Goal: Task Accomplishment & Management: Use online tool/utility

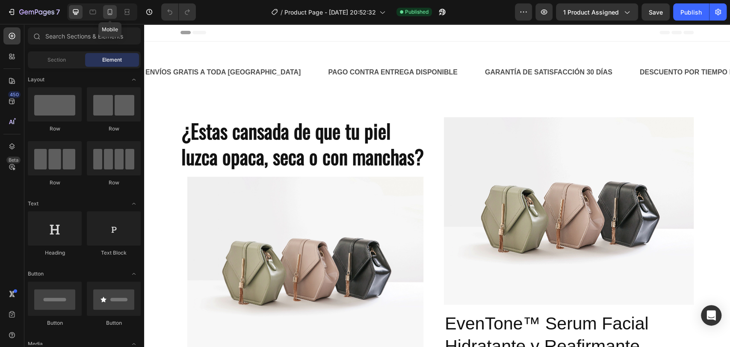
click at [108, 9] on icon at bounding box center [110, 12] width 9 height 9
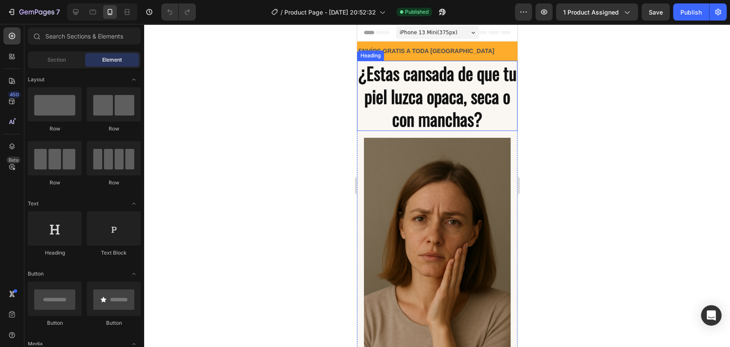
click at [445, 103] on strong "¿Estas cansada de que tu piel luzca opaca, seca o con manchas?" at bounding box center [436, 96] width 159 height 72
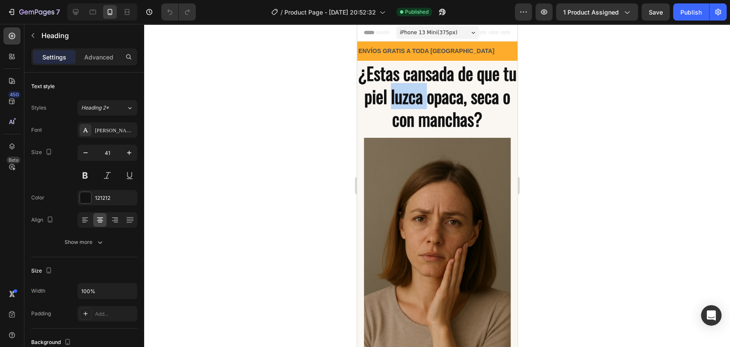
click at [436, 94] on strong "¿Estas cansada de que tu piel luzca opaca, seca o con manchas?" at bounding box center [436, 96] width 159 height 72
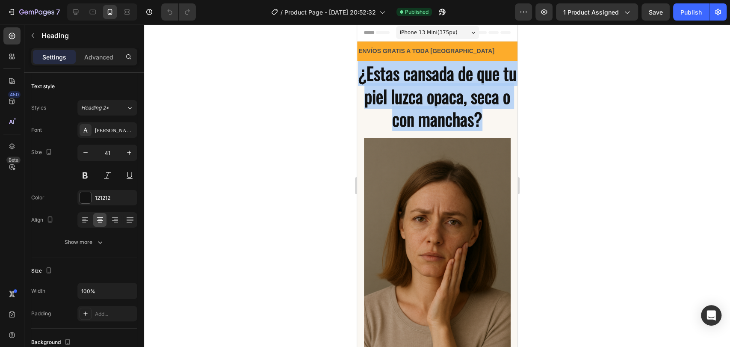
click at [436, 94] on strong "¿Estas cansada de que tu piel luzca opaca, seca o con manchas?" at bounding box center [436, 96] width 159 height 72
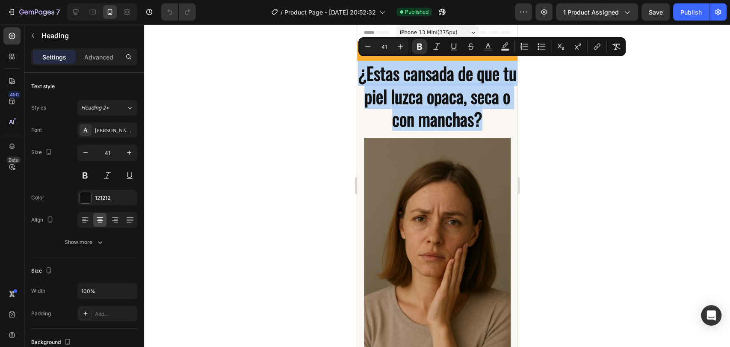
copy strong "¿Estas cansada de que tu piel luzca opaca, seca o con manchas?"
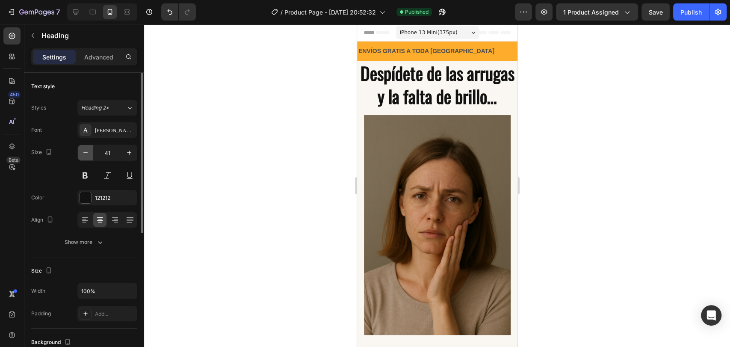
click at [87, 145] on button "button" at bounding box center [85, 152] width 15 height 15
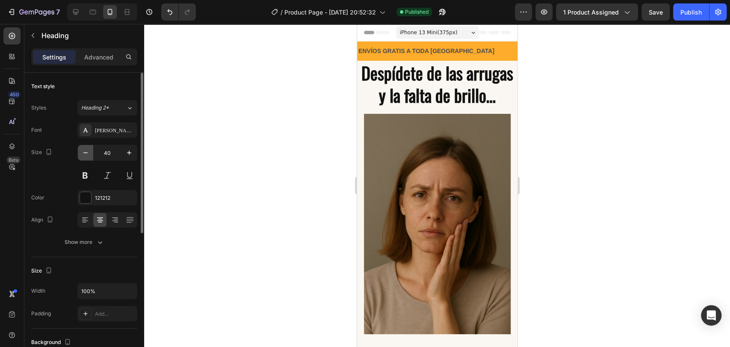
click at [87, 145] on button "button" at bounding box center [85, 152] width 15 height 15
type input "39"
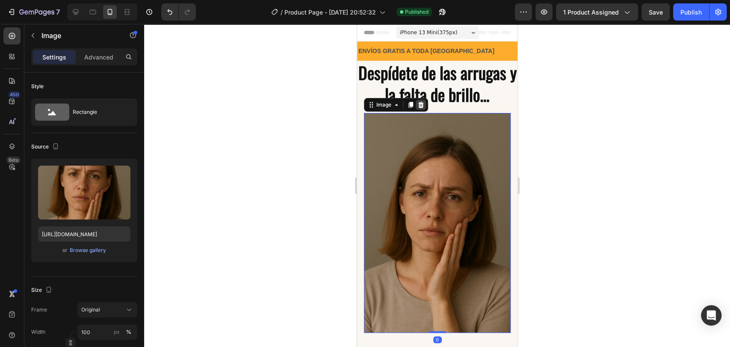
click at [419, 105] on icon at bounding box center [420, 104] width 7 height 7
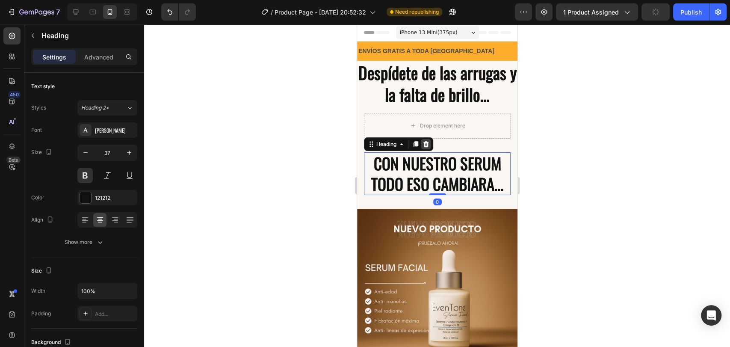
click at [426, 145] on icon at bounding box center [425, 144] width 7 height 7
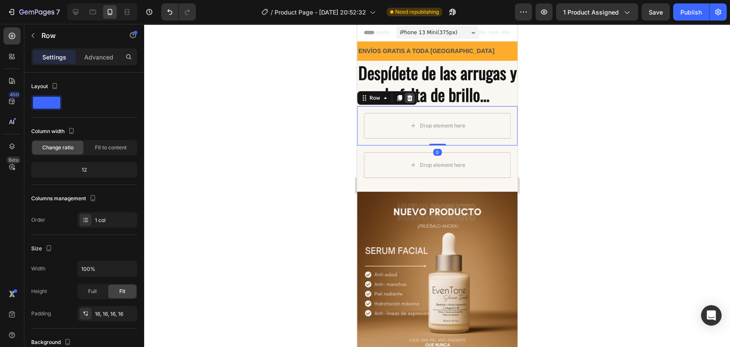
click at [412, 97] on icon at bounding box center [409, 97] width 7 height 7
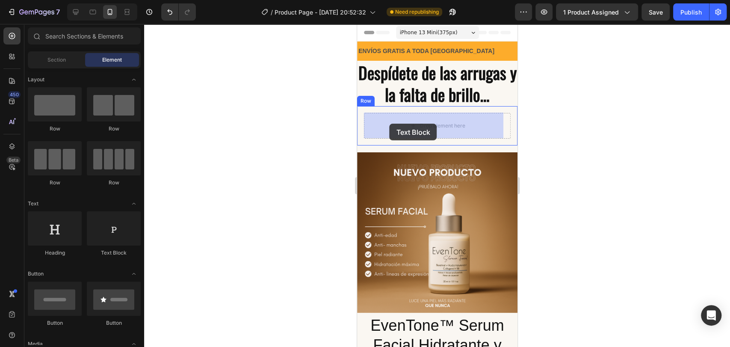
drag, startPoint x: 474, startPoint y: 256, endPoint x: 389, endPoint y: 124, distance: 157.1
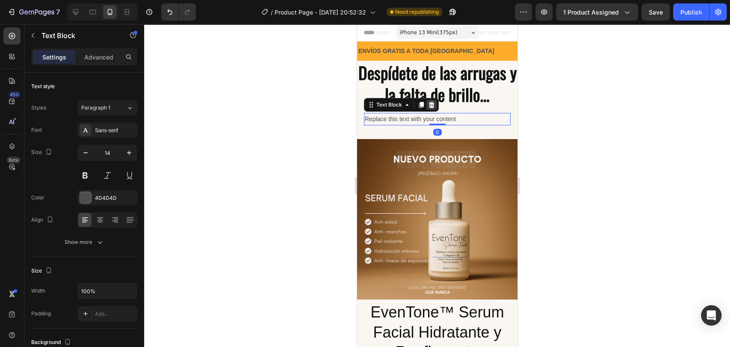
click at [431, 107] on icon at bounding box center [431, 104] width 6 height 6
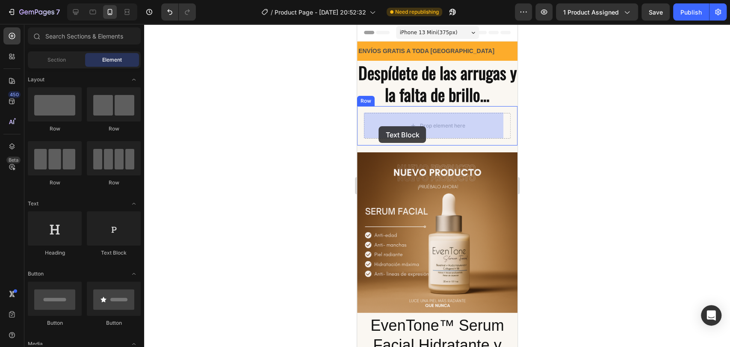
drag, startPoint x: 466, startPoint y: 250, endPoint x: 378, endPoint y: 126, distance: 151.5
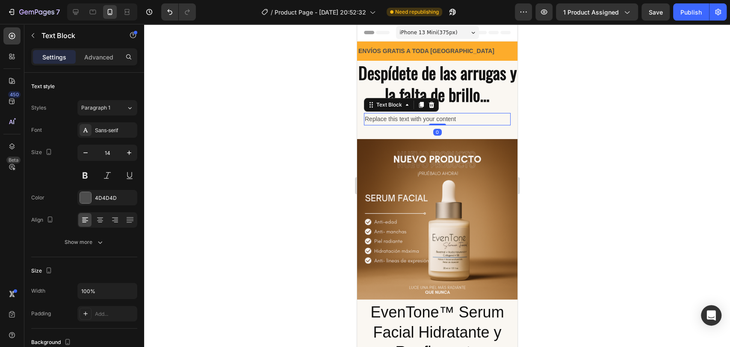
click at [477, 117] on div "Replace this text with your content" at bounding box center [436, 119] width 147 height 12
click at [477, 117] on p "Replace this text with your content" at bounding box center [436, 119] width 145 height 11
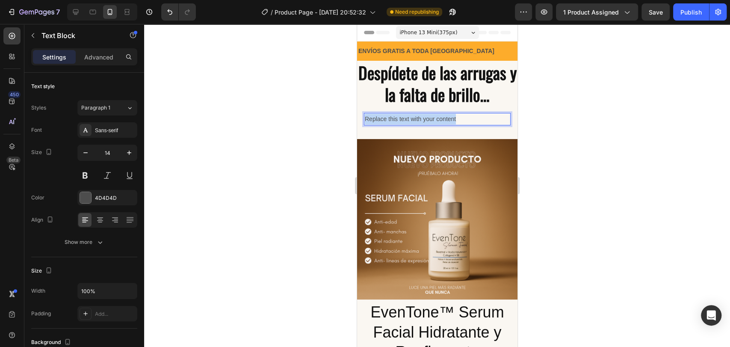
click at [477, 117] on p "Replace this text with your content" at bounding box center [436, 119] width 145 height 11
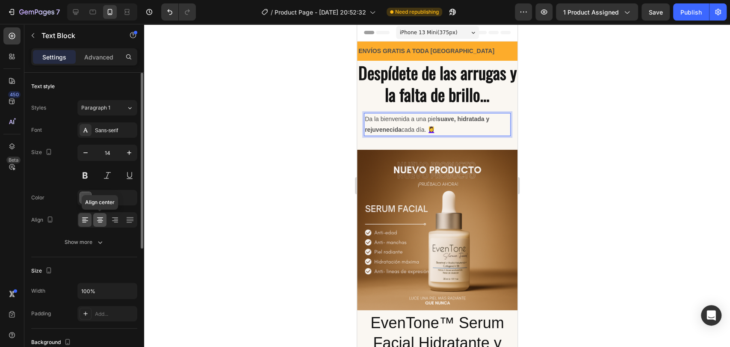
click at [98, 220] on icon at bounding box center [100, 220] width 6 height 1
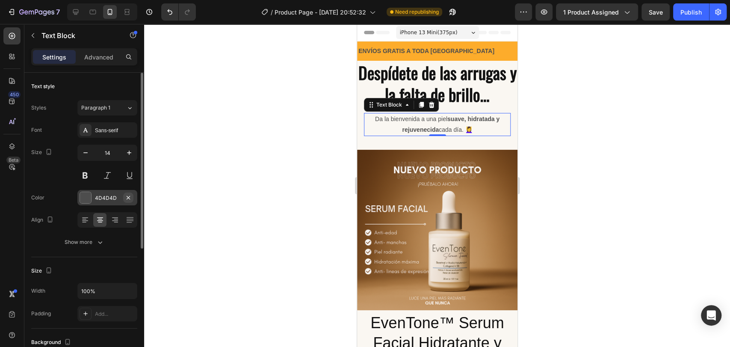
click at [125, 197] on icon "button" at bounding box center [128, 197] width 7 height 7
click at [100, 200] on div "Add..." at bounding box center [115, 198] width 40 height 8
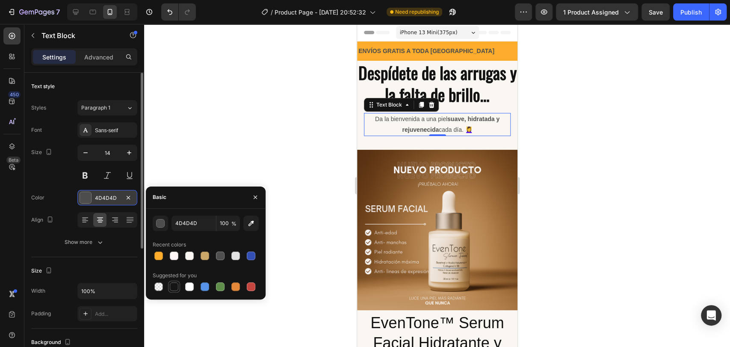
click at [175, 285] on div at bounding box center [174, 286] width 9 height 9
type input "151515"
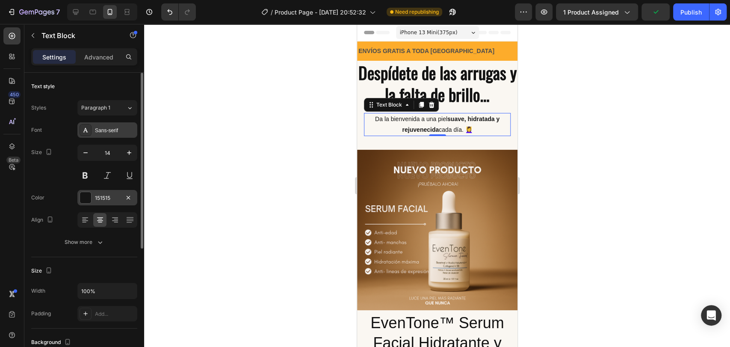
drag, startPoint x: 113, startPoint y: 119, endPoint x: 124, endPoint y: 133, distance: 17.4
click at [124, 133] on div "Styles Paragraph 1 Font Sans-serif Size 14 Color 151515 Align Show more" at bounding box center [84, 175] width 106 height 150
click at [124, 133] on div "Sans-serif" at bounding box center [115, 131] width 40 height 8
click at [205, 74] on div at bounding box center [437, 185] width 586 height 323
drag, startPoint x: 126, startPoint y: 160, endPoint x: 128, endPoint y: 153, distance: 8.0
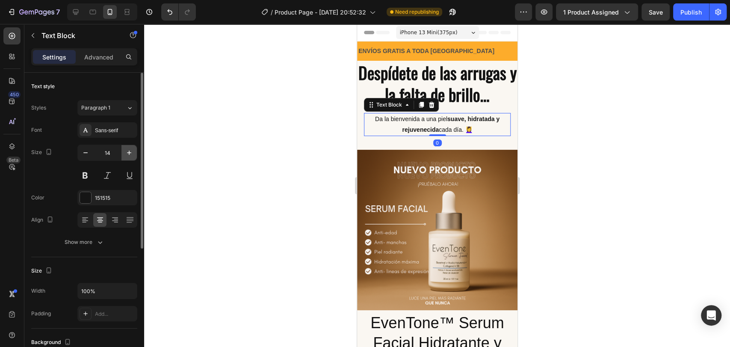
click at [128, 153] on button "button" at bounding box center [128, 152] width 15 height 15
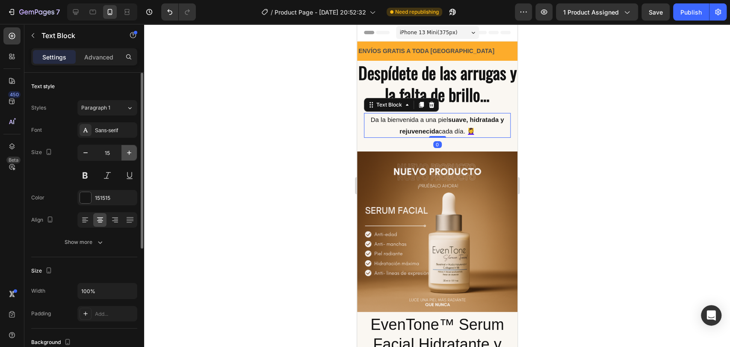
click at [128, 153] on icon "button" at bounding box center [129, 152] width 9 height 9
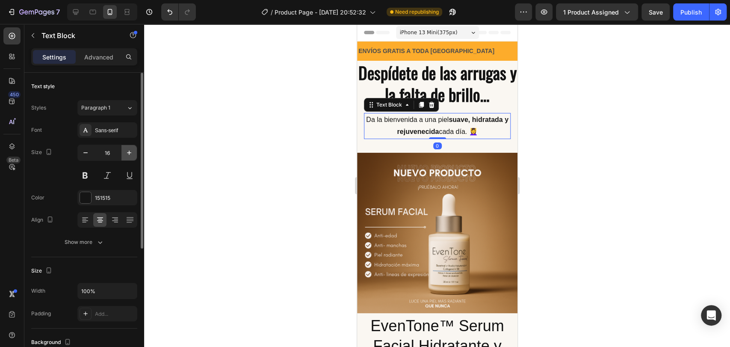
click at [128, 153] on icon "button" at bounding box center [129, 152] width 9 height 9
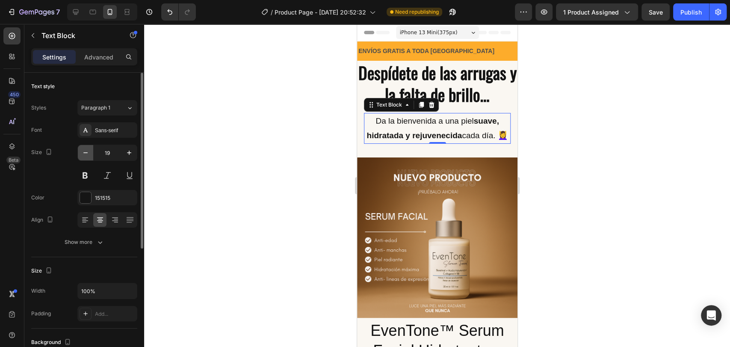
click at [86, 152] on icon "button" at bounding box center [85, 152] width 4 height 1
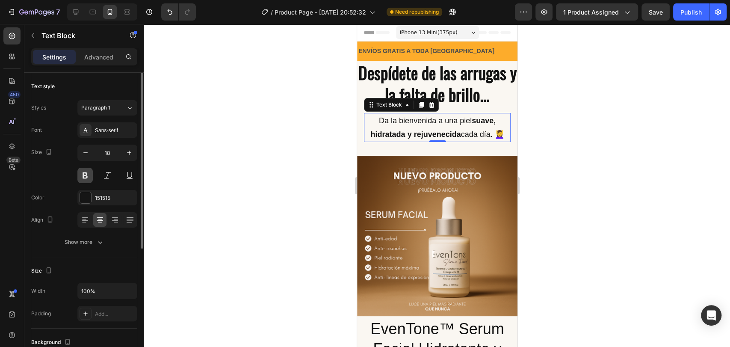
click at [85, 182] on button at bounding box center [84, 175] width 15 height 15
click at [91, 151] on button "button" at bounding box center [85, 152] width 15 height 15
type input "17"
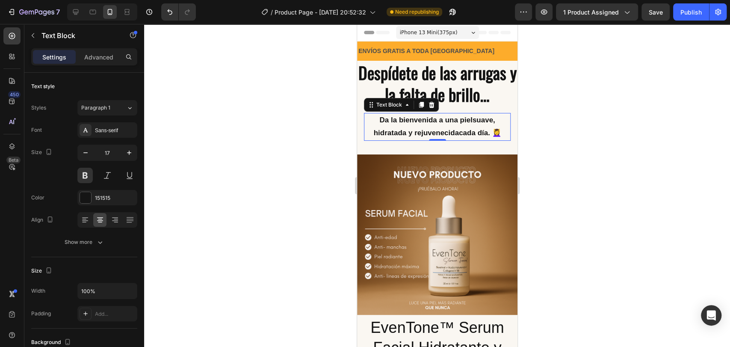
click at [198, 111] on div at bounding box center [437, 185] width 586 height 323
click at [86, 176] on button at bounding box center [84, 175] width 15 height 15
click at [231, 109] on div at bounding box center [437, 185] width 586 height 323
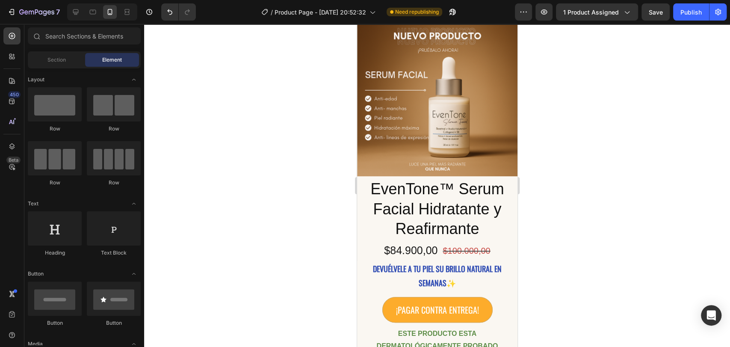
scroll to position [242, 0]
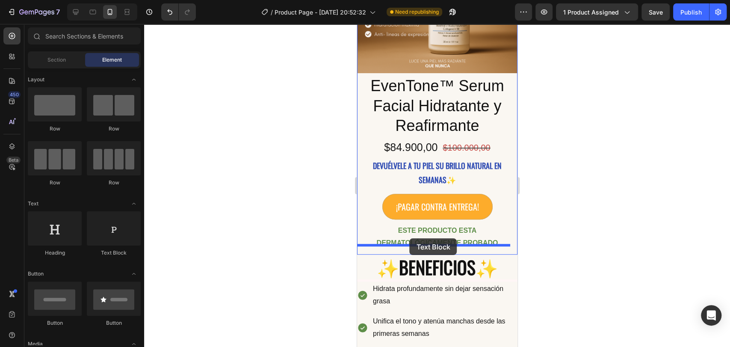
drag, startPoint x: 466, startPoint y: 261, endPoint x: 409, endPoint y: 238, distance: 61.2
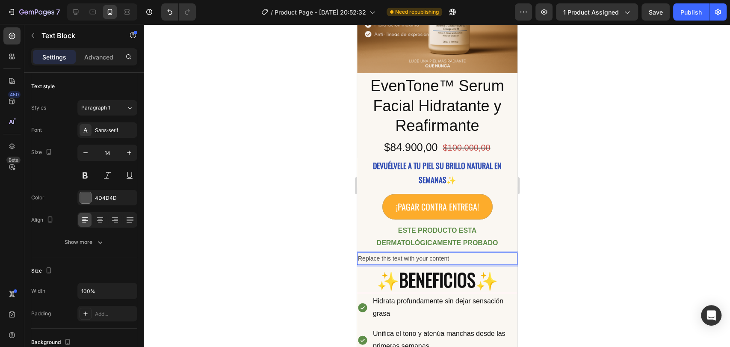
click at [457, 252] on div "Replace this text with your content" at bounding box center [437, 258] width 160 height 12
click at [457, 253] on p "Replace this text with your content" at bounding box center [436, 258] width 159 height 11
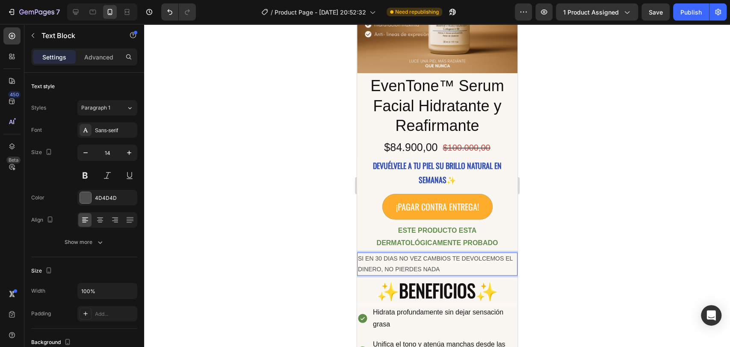
click at [456, 259] on p "SI EN 30 DIAS NO VEZ CAMBIOS TE DEVOLCEMOS EL DINERO, NO PIERDES NADA" at bounding box center [436, 263] width 159 height 21
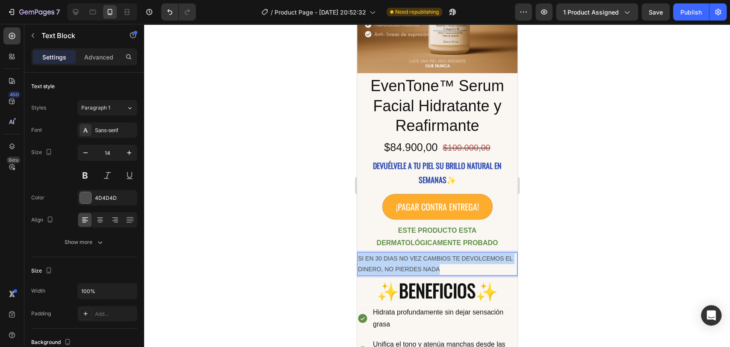
click at [456, 259] on p "SI EN 30 DIAS NO VEZ CAMBIOS TE DEVOLCEMOS EL DINERO, NO PIERDES NADA" at bounding box center [436, 263] width 159 height 21
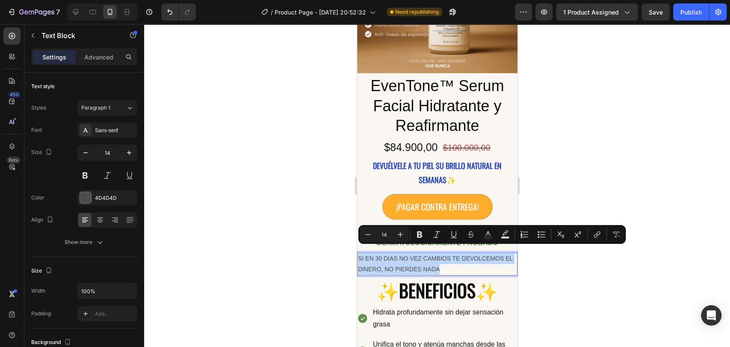
copy p "SI EN 30 DIAS NO VEZ CAMBIOS TE DEVOLCEMOS EL DINERO, NO PIERDES NADA"
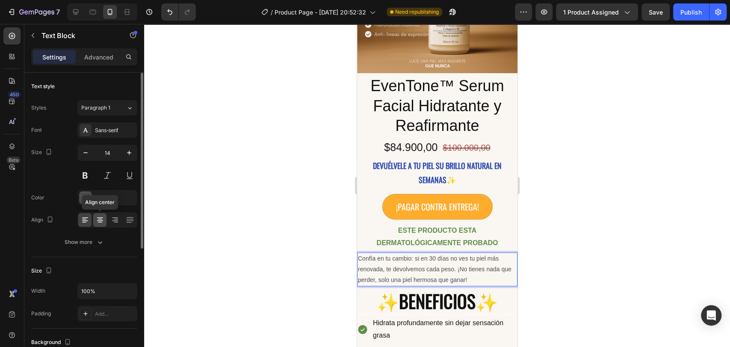
click at [106, 219] on div at bounding box center [99, 220] width 13 height 14
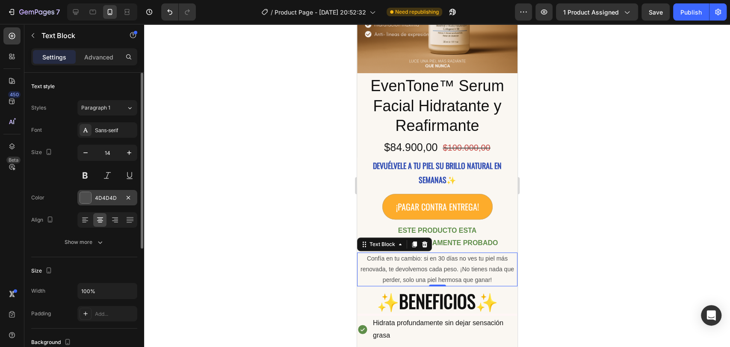
click at [101, 198] on div "4D4D4D" at bounding box center [107, 198] width 25 height 8
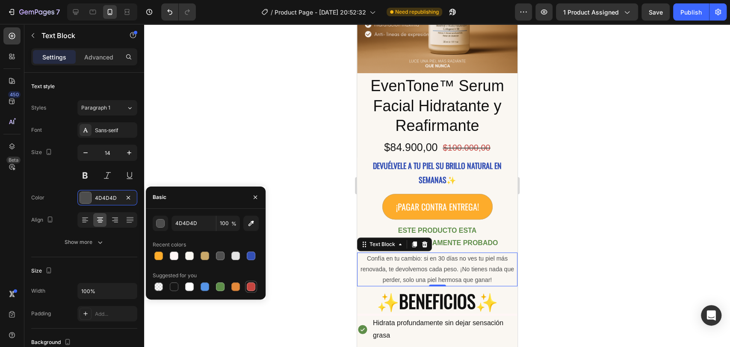
click at [253, 288] on div at bounding box center [251, 286] width 9 height 9
type input "C5453F"
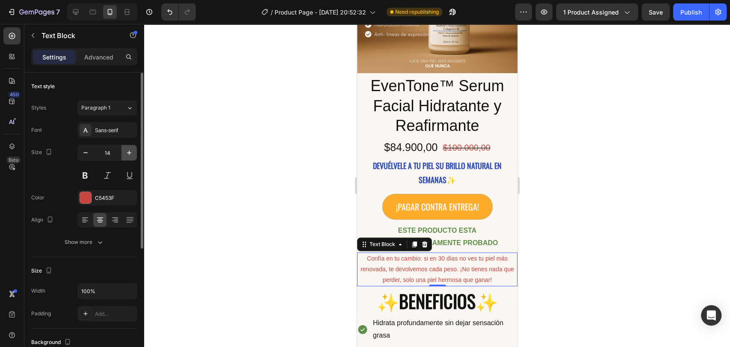
click at [125, 153] on icon "button" at bounding box center [129, 152] width 9 height 9
type input "15"
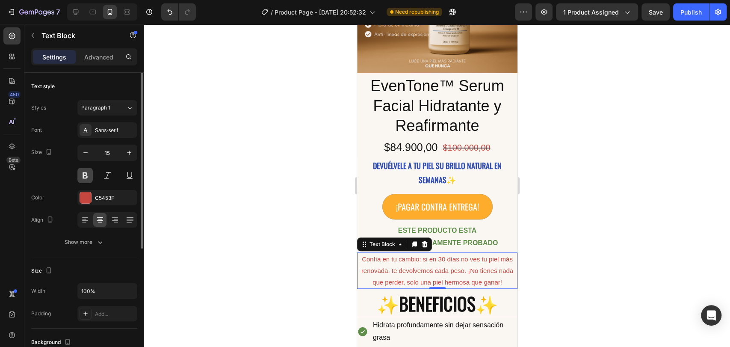
click at [86, 177] on button at bounding box center [84, 175] width 15 height 15
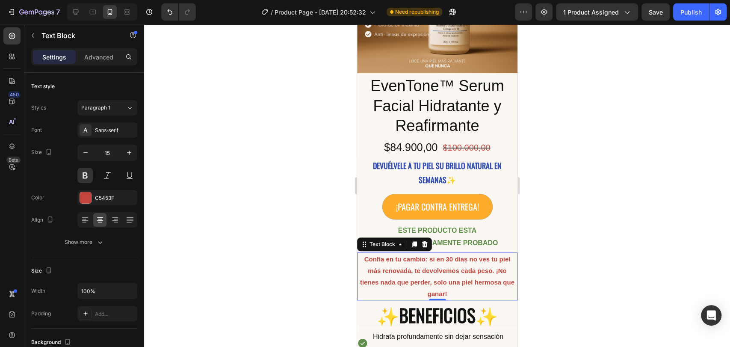
click at [222, 107] on div at bounding box center [437, 185] width 586 height 323
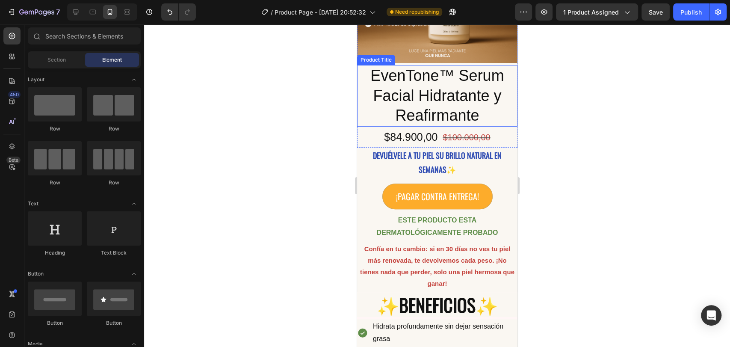
scroll to position [261, 0]
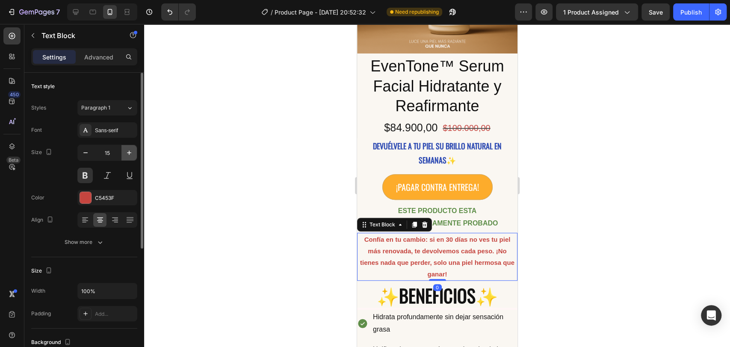
click at [124, 151] on button "button" at bounding box center [128, 152] width 15 height 15
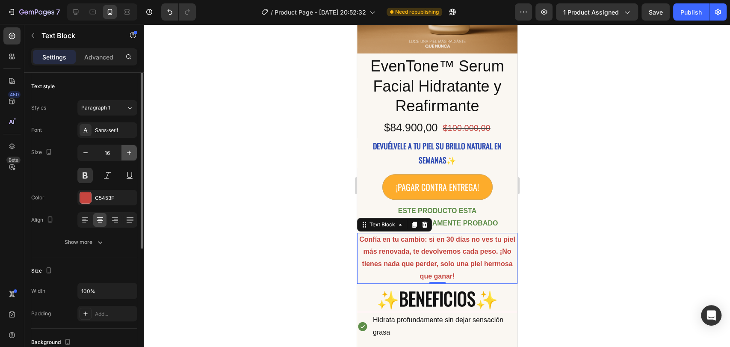
click at [124, 151] on button "button" at bounding box center [128, 152] width 15 height 15
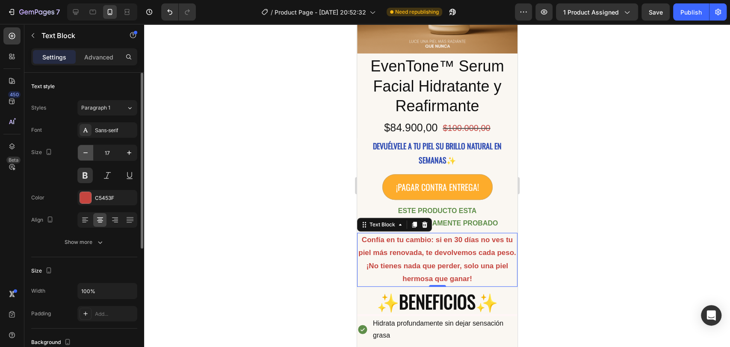
click at [89, 151] on icon "button" at bounding box center [85, 152] width 9 height 9
type input "16"
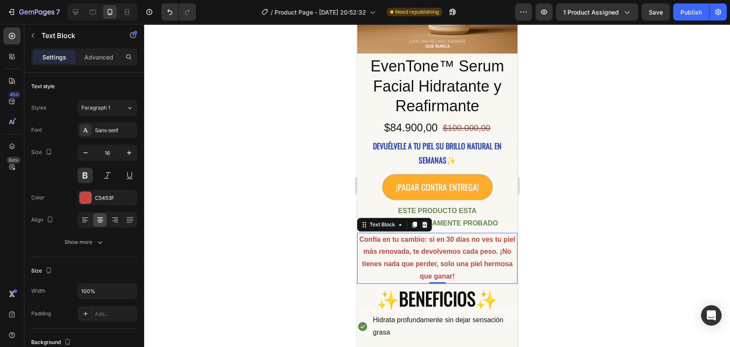
click at [263, 159] on div at bounding box center [437, 185] width 586 height 323
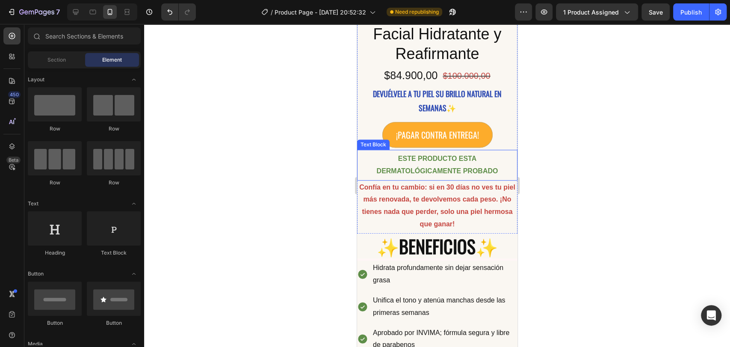
scroll to position [340, 0]
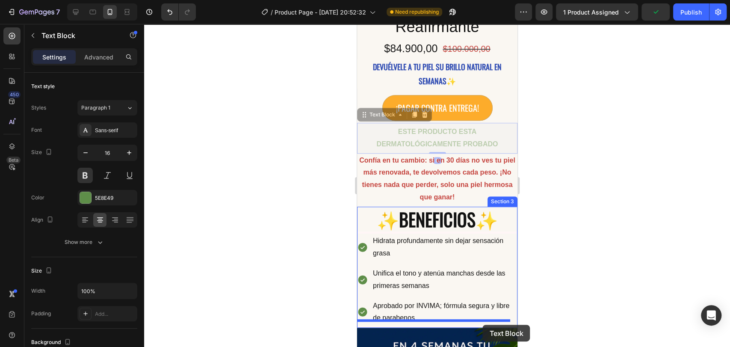
drag, startPoint x: 490, startPoint y: 124, endPoint x: 482, endPoint y: 325, distance: 201.1
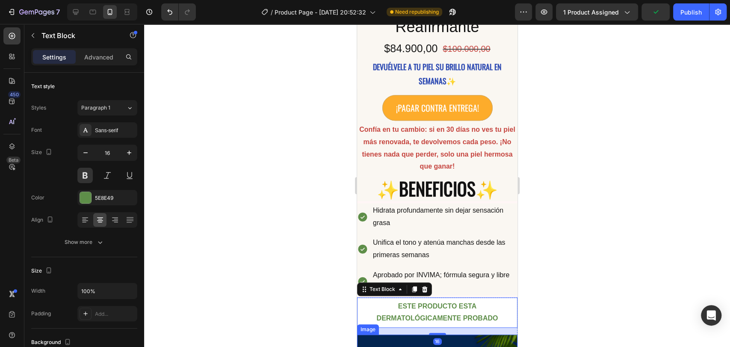
scroll to position [350, 0]
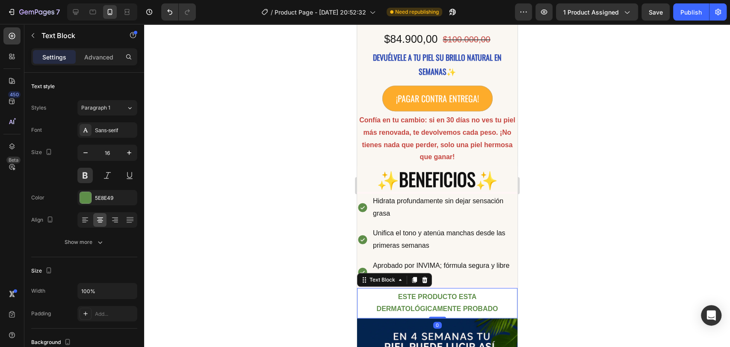
drag, startPoint x: 438, startPoint y: 316, endPoint x: 502, endPoint y: 273, distance: 77.1
click at [446, 307] on div "ESTE PRODUCTO ESTA DERMATOLÓGICAMENTE PROBADO Text Block 0" at bounding box center [437, 303] width 160 height 31
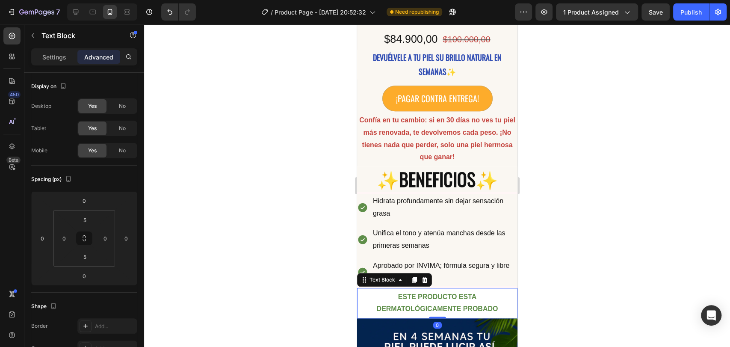
click at [568, 243] on div at bounding box center [437, 185] width 586 height 323
click at [503, 296] on p "ESTE PRODUCTO ESTA DERMATOLÓGICAMENTE PROBADO" at bounding box center [436, 303] width 159 height 25
click at [65, 51] on div "Settings" at bounding box center [54, 57] width 43 height 14
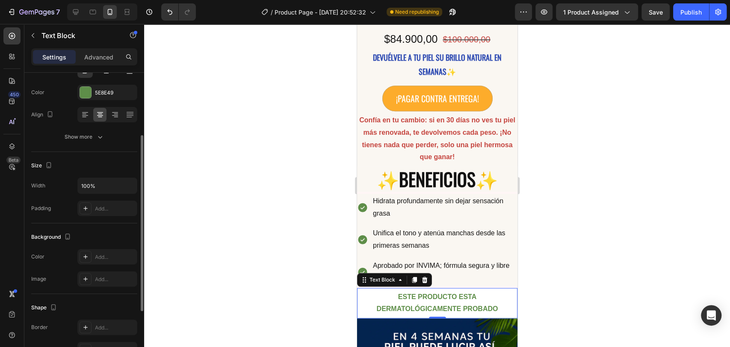
scroll to position [106, 0]
click at [115, 250] on div "Add..." at bounding box center [107, 255] width 60 height 15
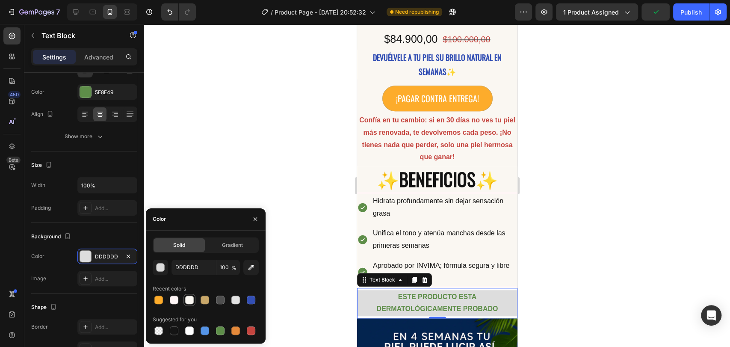
click at [191, 302] on div at bounding box center [189, 299] width 9 height 9
type input "FAF7F2"
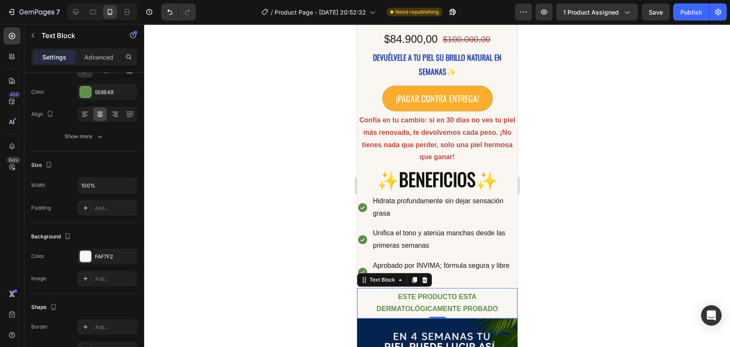
click at [215, 146] on div at bounding box center [437, 185] width 586 height 323
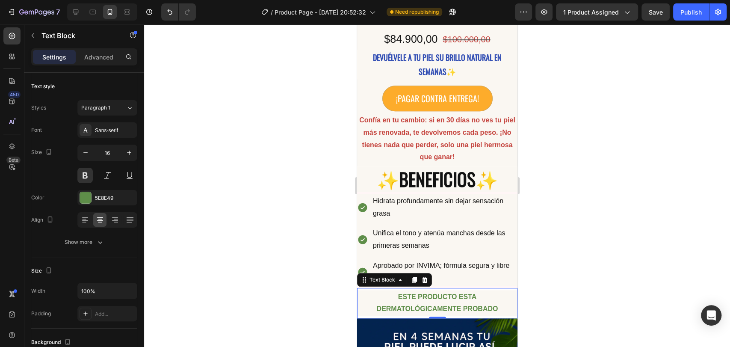
click at [507, 291] on p "ESTE PRODUCTO ESTA DERMATOLÓGICAMENTE PROBADO" at bounding box center [436, 303] width 159 height 25
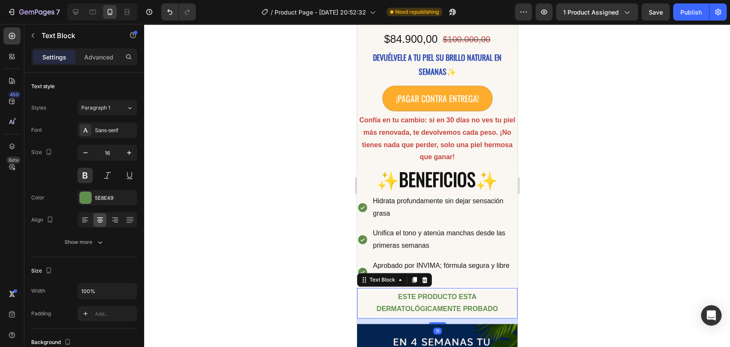
drag, startPoint x: 439, startPoint y: 310, endPoint x: 488, endPoint y: 307, distance: 49.3
click at [443, 318] on div "11" at bounding box center [437, 318] width 160 height 0
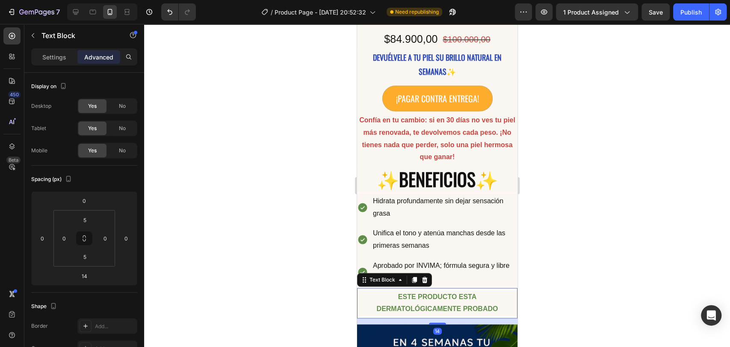
click at [551, 295] on div at bounding box center [437, 185] width 586 height 323
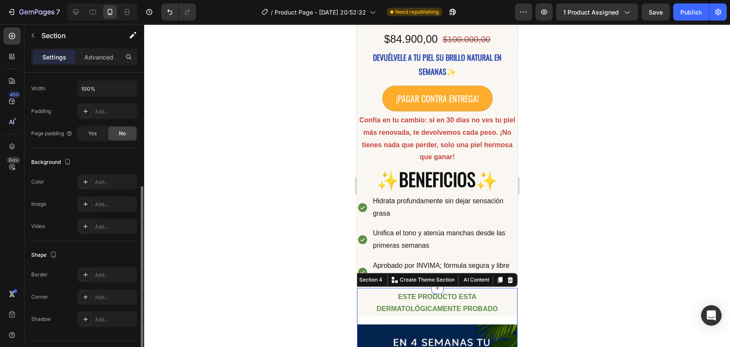
scroll to position [190, 0]
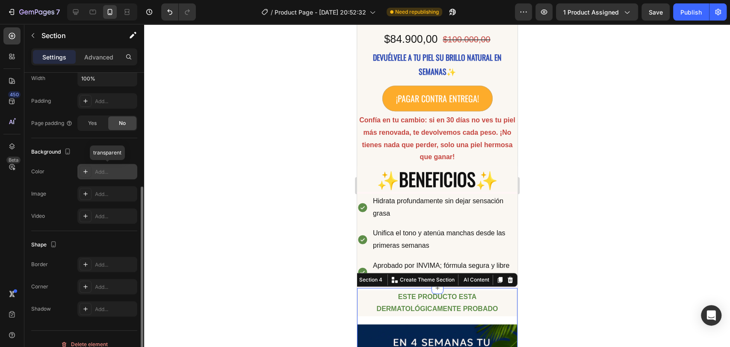
click at [113, 168] on div "Add..." at bounding box center [115, 172] width 40 height 8
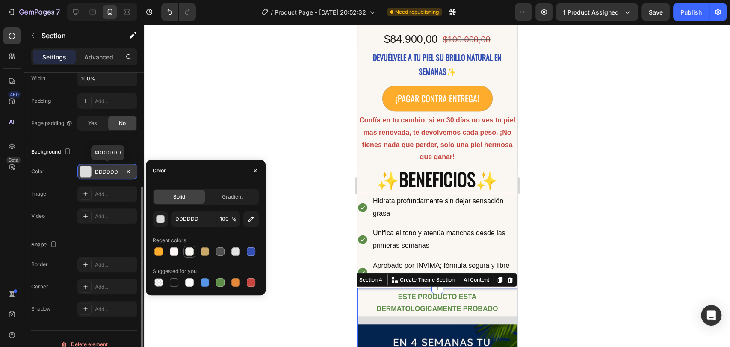
click at [194, 249] on div at bounding box center [189, 251] width 10 height 10
type input "FAF7F2"
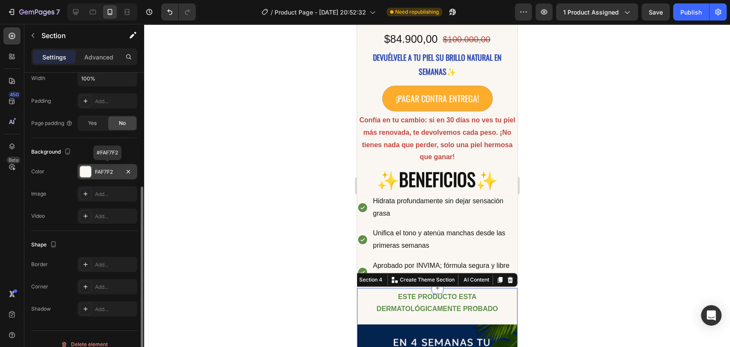
click at [241, 49] on div at bounding box center [437, 185] width 586 height 323
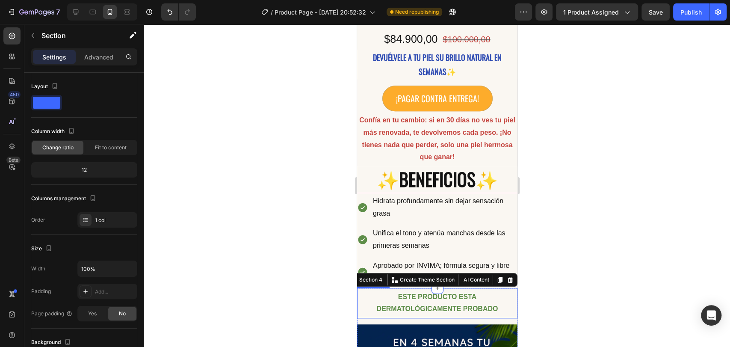
click at [433, 301] on p "ESTE PRODUCTO ESTA DERMATOLÓGICAMENTE PROBADO" at bounding box center [436, 303] width 159 height 25
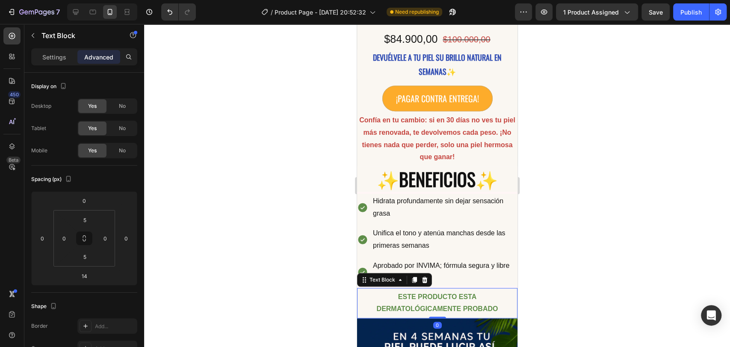
drag, startPoint x: 434, startPoint y: 316, endPoint x: 460, endPoint y: 308, distance: 27.1
click at [460, 308] on div "ESTE PRODUCTO ESTA DERMATOLÓGICAMENTE PROBADO Text Block 0" at bounding box center [437, 303] width 160 height 31
type input "0"
click at [552, 263] on div at bounding box center [437, 185] width 586 height 323
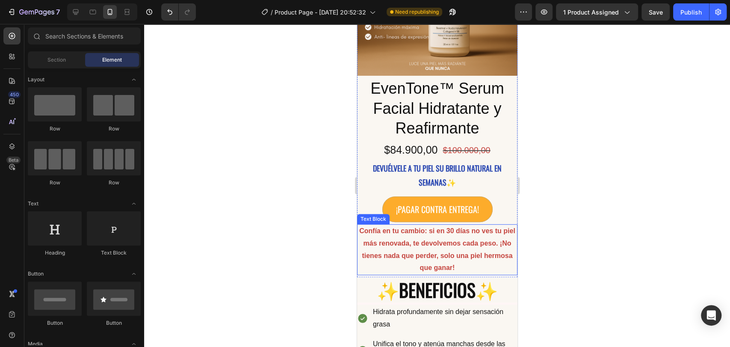
scroll to position [236, 0]
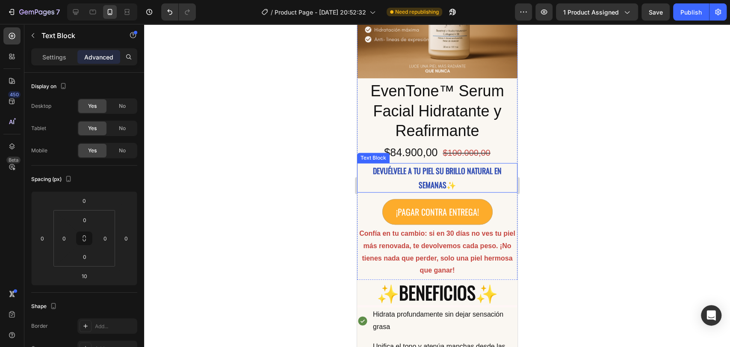
click at [434, 164] on p "DEVUÉLVELE A TU PIEL SU BRILLO NATURAL EN SEMANAS✨" at bounding box center [436, 178] width 159 height 28
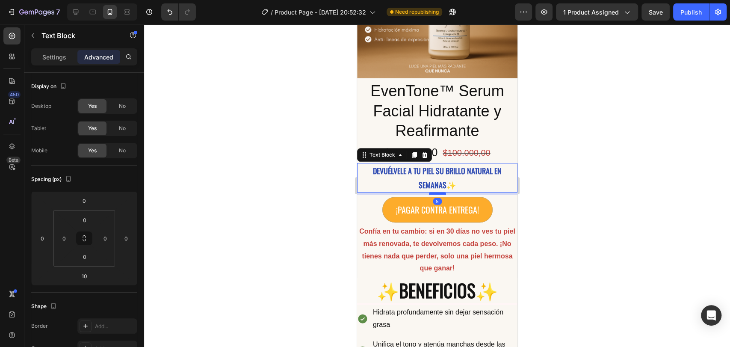
click at [438, 192] on div at bounding box center [436, 193] width 17 height 3
type input "5"
click at [599, 192] on div at bounding box center [437, 185] width 586 height 323
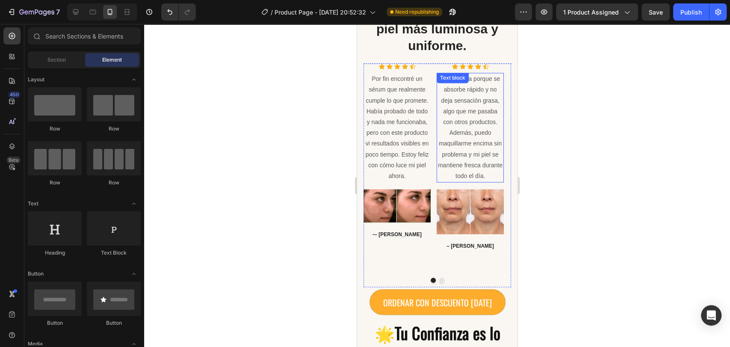
scroll to position [918, 0]
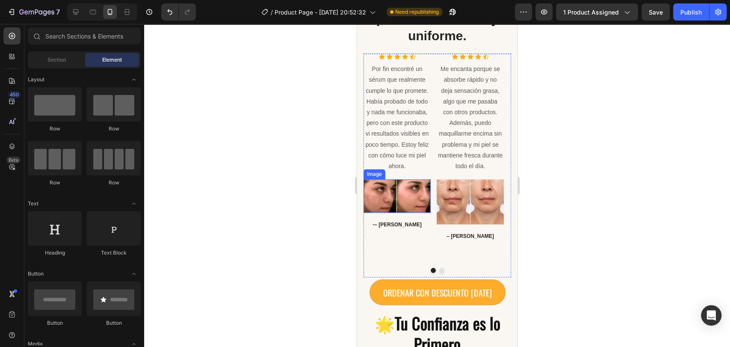
click at [411, 206] on img at bounding box center [396, 195] width 67 height 33
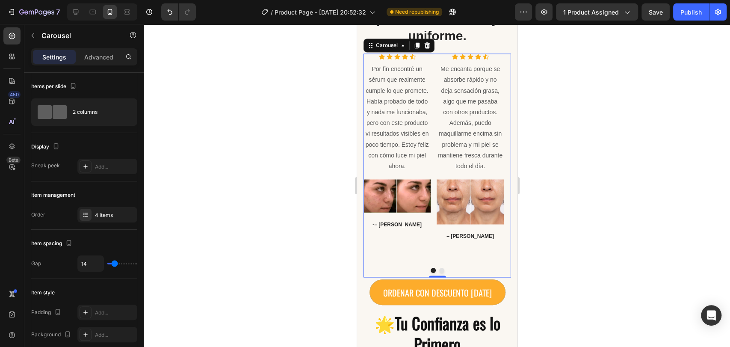
click at [447, 261] on div "Icon Icon Icon Icon Icon Icon List Hoz Me encanta porque se absorbe rápido y no…" at bounding box center [469, 156] width 67 height 207
click at [557, 238] on div at bounding box center [437, 185] width 586 height 323
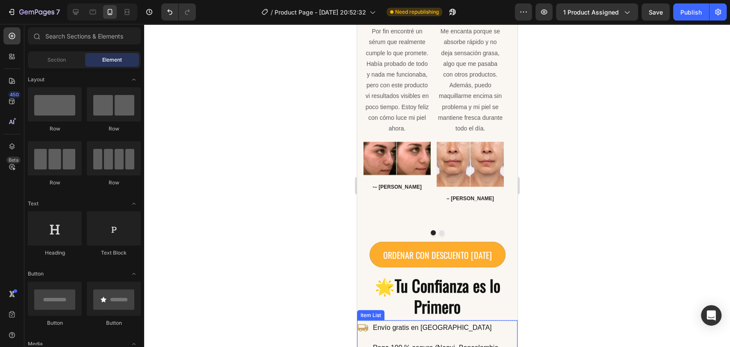
scroll to position [953, 0]
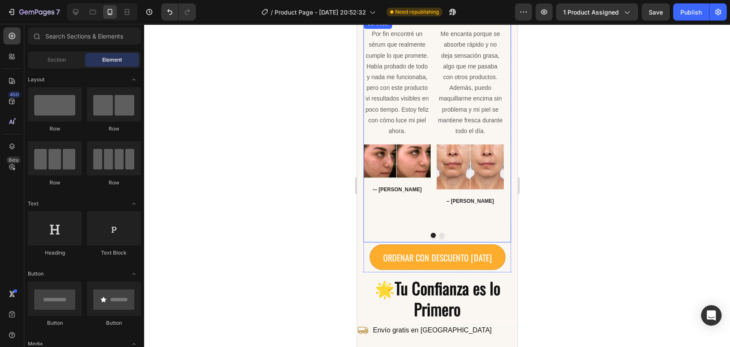
click at [448, 226] on div "Icon Icon Icon Icon Icon Icon List Hoz Me encanta porque se absorbe rápido y no…" at bounding box center [469, 121] width 67 height 207
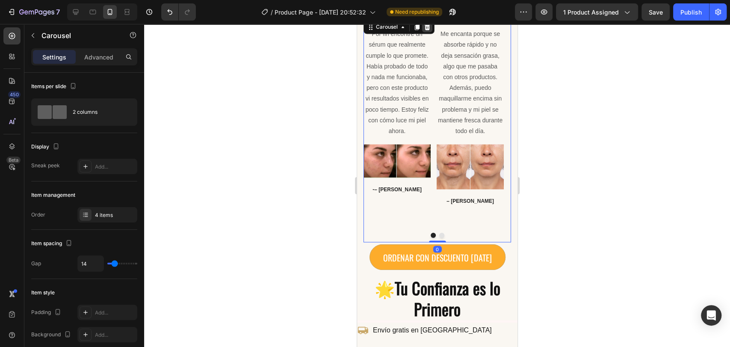
click at [428, 30] on icon at bounding box center [427, 27] width 6 height 6
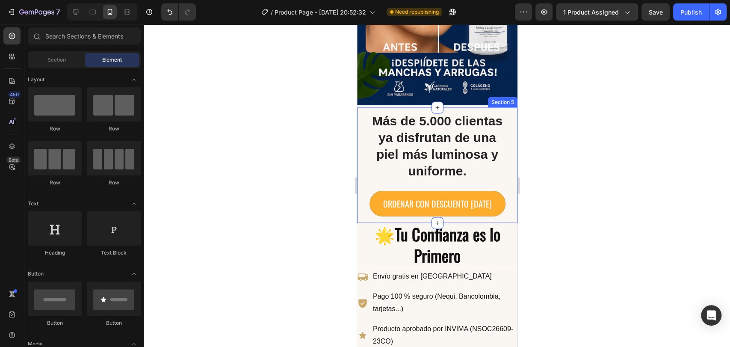
scroll to position [793, 0]
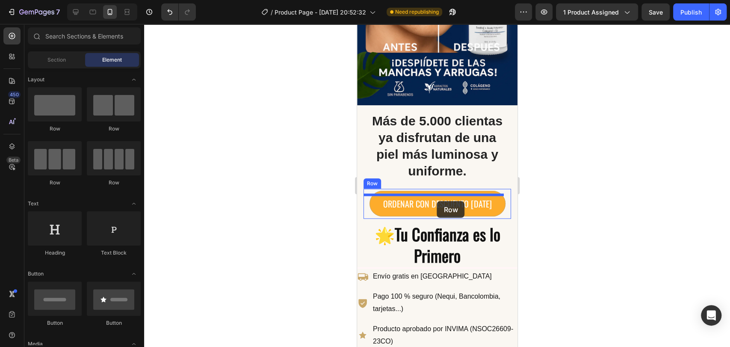
drag, startPoint x: 476, startPoint y: 143, endPoint x: 436, endPoint y: 199, distance: 69.0
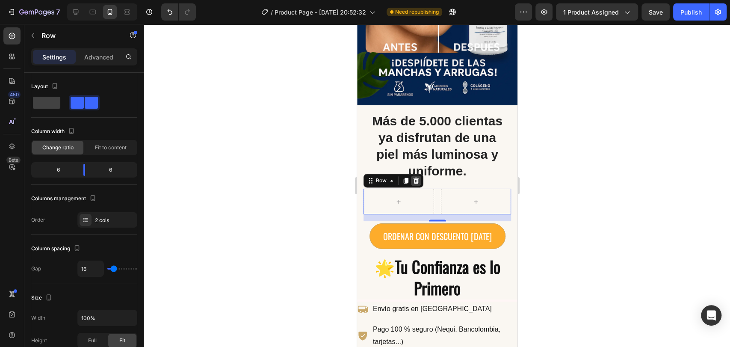
click at [416, 183] on icon at bounding box center [416, 180] width 6 height 6
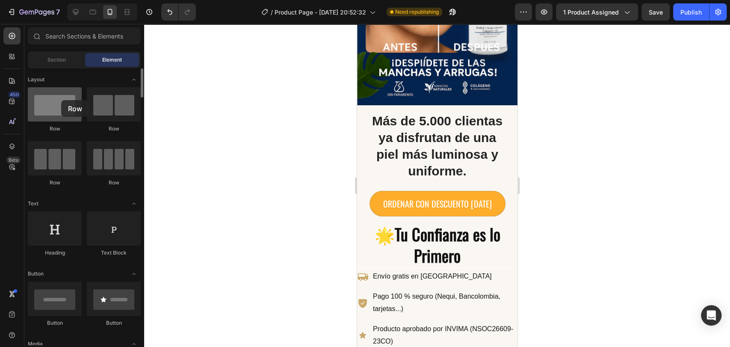
click at [61, 100] on div at bounding box center [55, 104] width 54 height 34
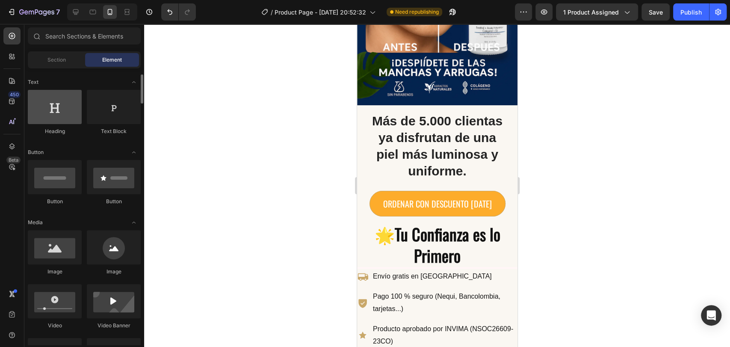
scroll to position [0, 0]
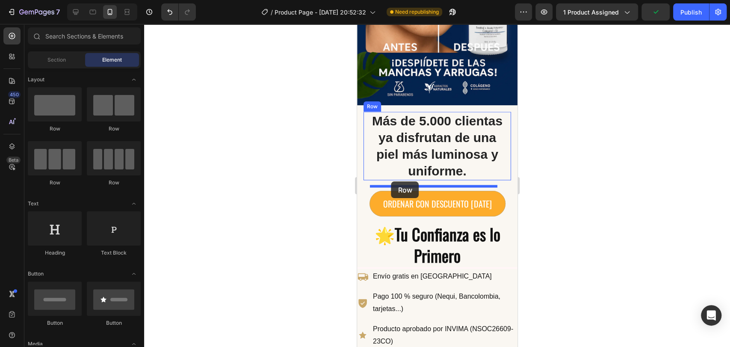
drag, startPoint x: 422, startPoint y: 135, endPoint x: 391, endPoint y: 181, distance: 56.3
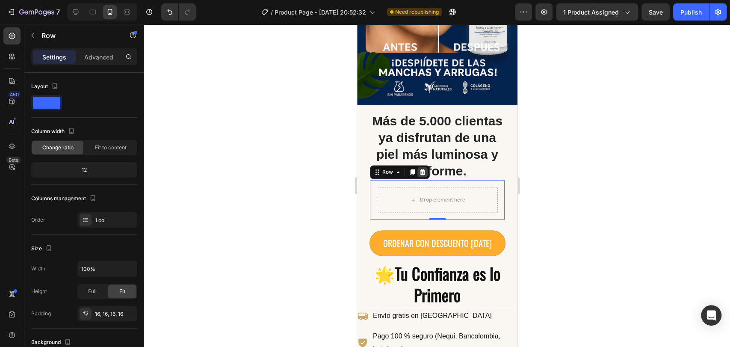
click at [423, 175] on icon at bounding box center [422, 172] width 6 height 6
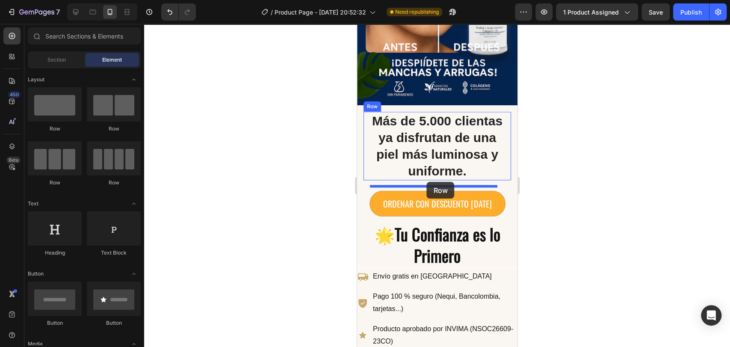
drag, startPoint x: 394, startPoint y: 132, endPoint x: 445, endPoint y: 182, distance: 71.3
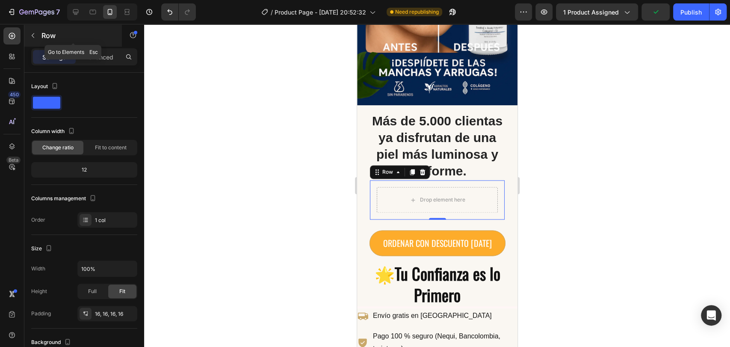
click at [33, 32] on icon "button" at bounding box center [32, 35] width 7 height 7
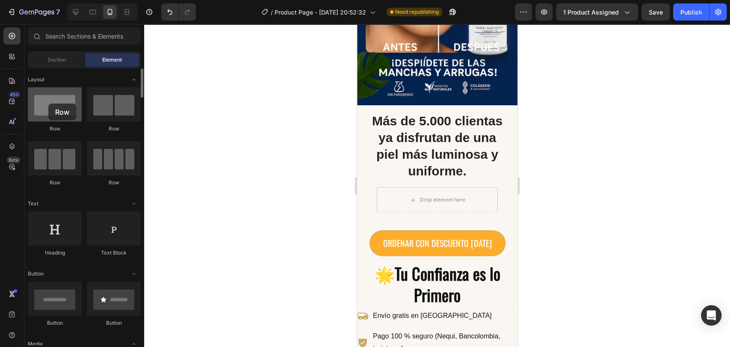
drag, startPoint x: 69, startPoint y: 110, endPoint x: 48, endPoint y: 103, distance: 21.9
click at [48, 103] on div at bounding box center [55, 104] width 54 height 34
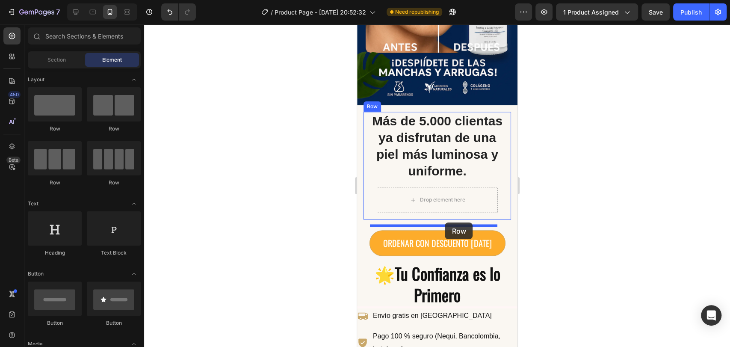
drag, startPoint x: 405, startPoint y: 127, endPoint x: 445, endPoint y: 222, distance: 102.9
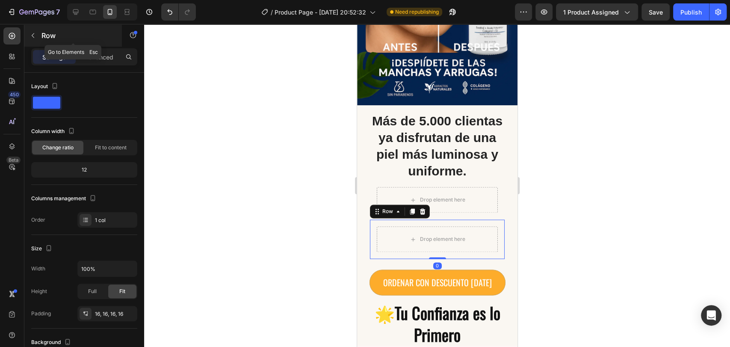
click at [34, 36] on icon "button" at bounding box center [32, 35] width 7 height 7
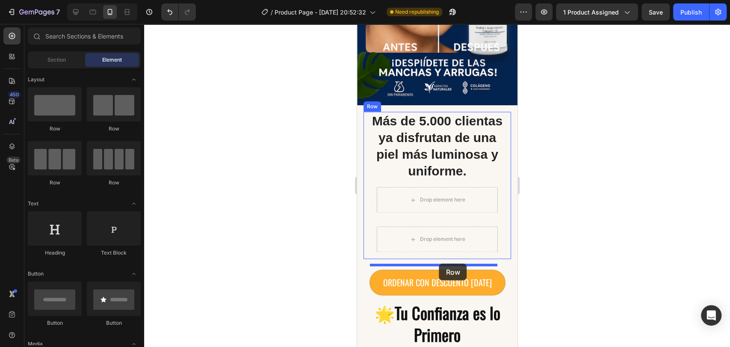
drag, startPoint x: 410, startPoint y: 138, endPoint x: 439, endPoint y: 263, distance: 129.0
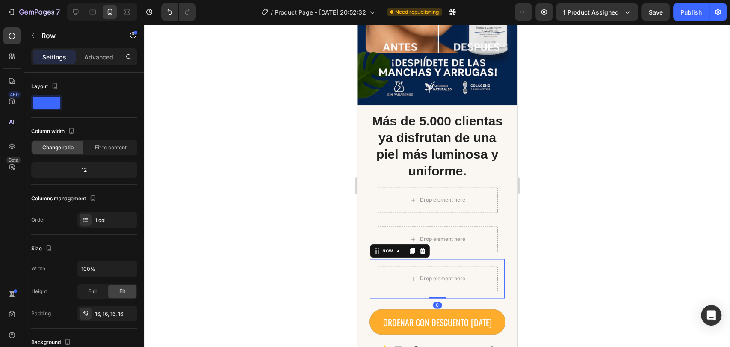
click at [283, 206] on div at bounding box center [437, 185] width 586 height 323
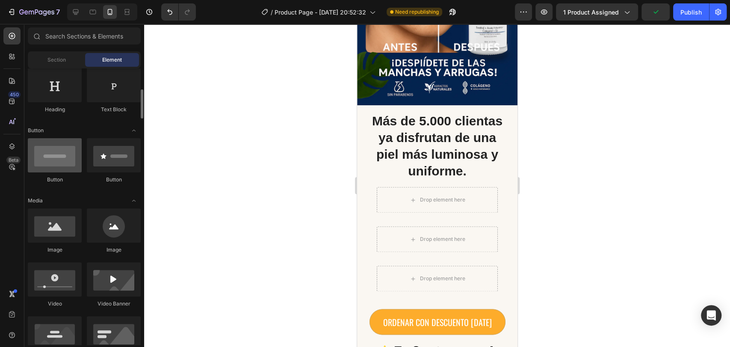
scroll to position [149, 0]
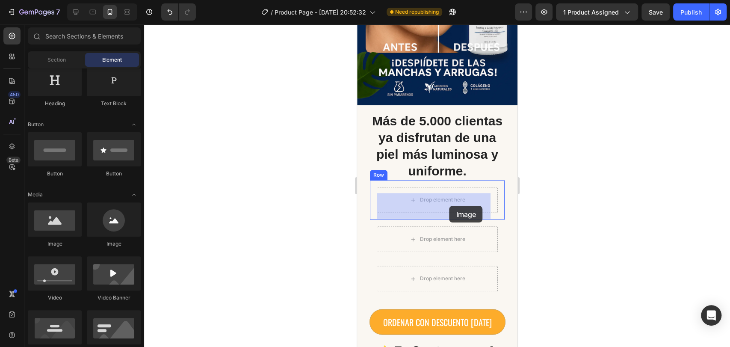
drag, startPoint x: 420, startPoint y: 250, endPoint x: 450, endPoint y: 205, distance: 54.0
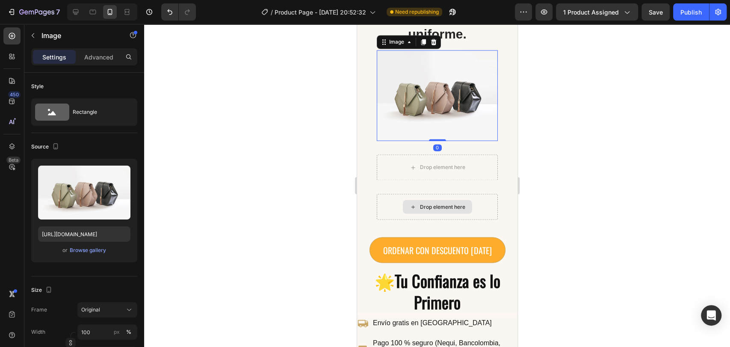
scroll to position [928, 0]
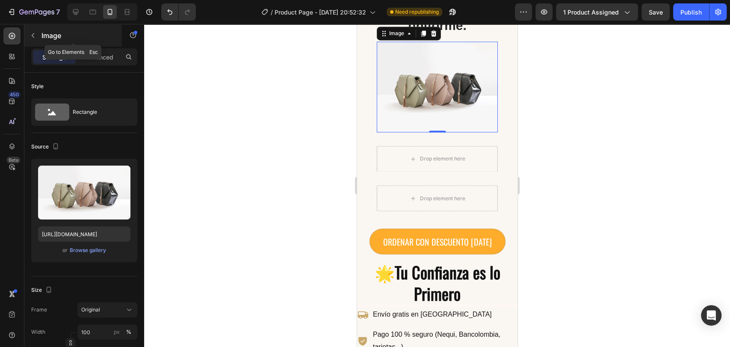
click at [40, 38] on div "Image" at bounding box center [72, 35] width 97 height 22
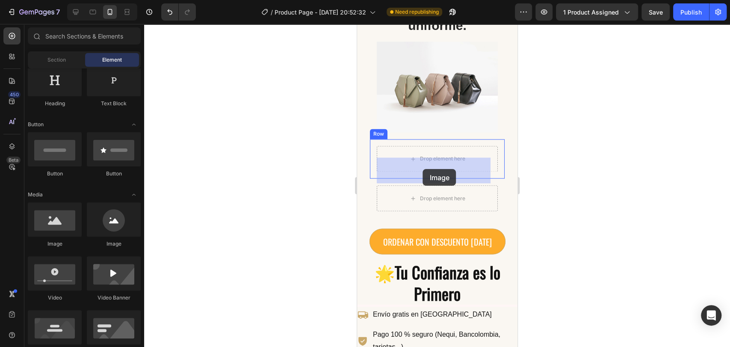
drag, startPoint x: 402, startPoint y: 237, endPoint x: 422, endPoint y: 169, distance: 71.4
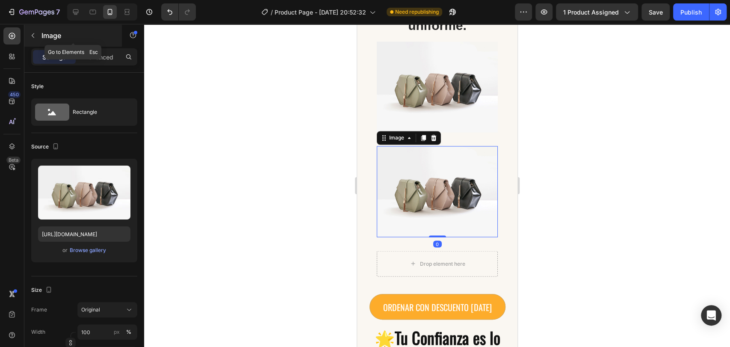
click at [32, 38] on icon "button" at bounding box center [32, 35] width 7 height 7
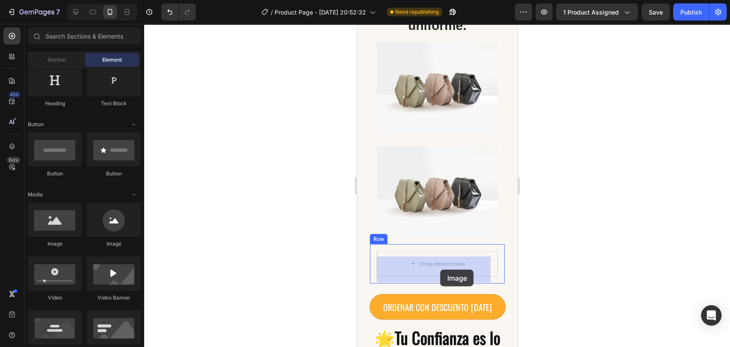
drag, startPoint x: 412, startPoint y: 245, endPoint x: 440, endPoint y: 269, distance: 37.3
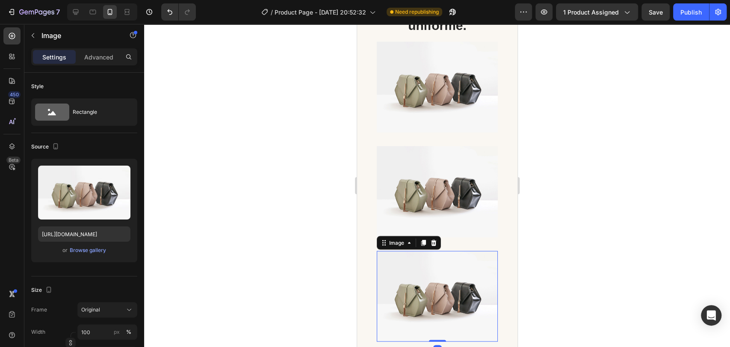
click at [276, 200] on div at bounding box center [437, 185] width 586 height 323
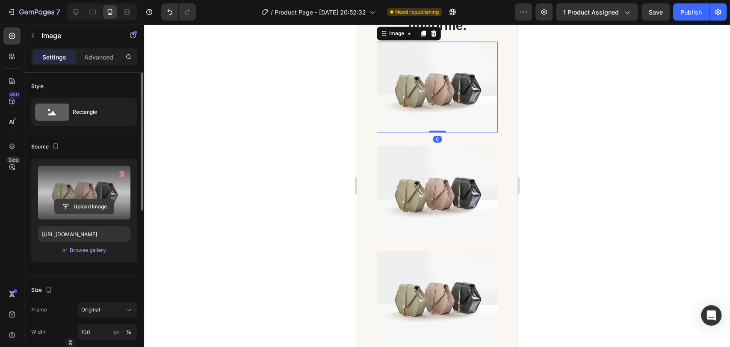
click at [90, 206] on input "file" at bounding box center [84, 206] width 59 height 15
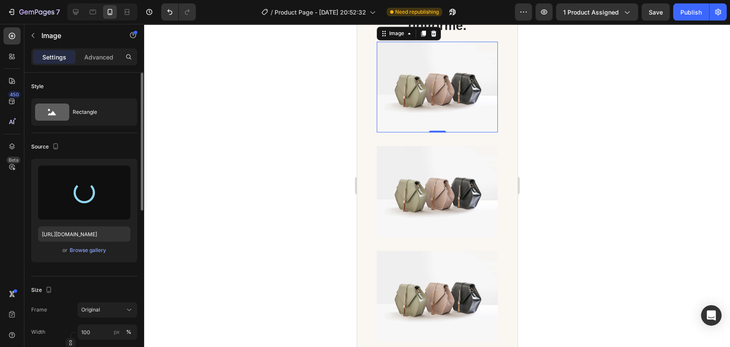
type input "[URL][DOMAIN_NAME]"
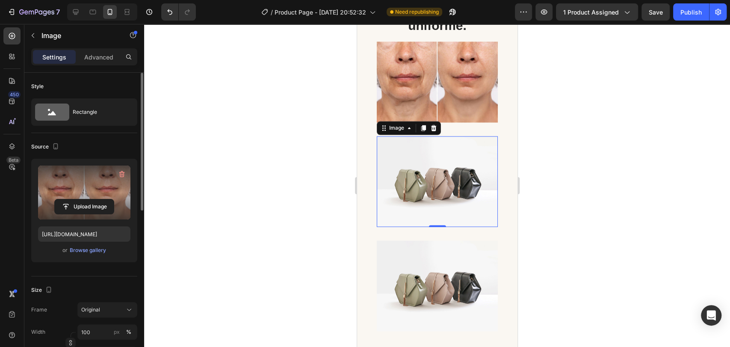
click at [439, 196] on img at bounding box center [436, 181] width 121 height 91
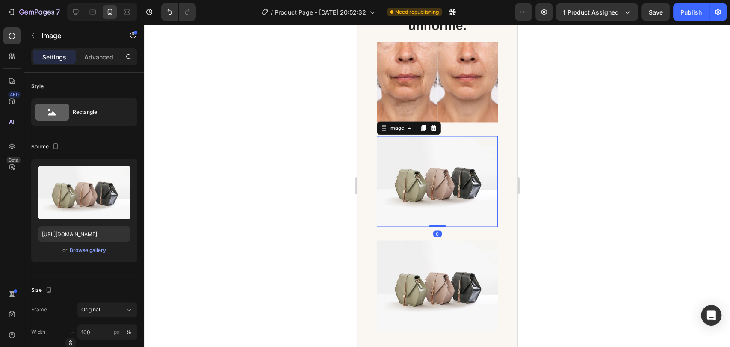
scroll to position [190, 0]
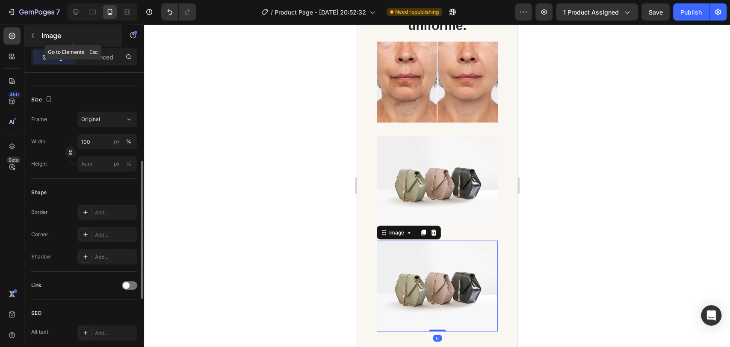
click at [40, 32] on div "Image" at bounding box center [72, 35] width 97 height 22
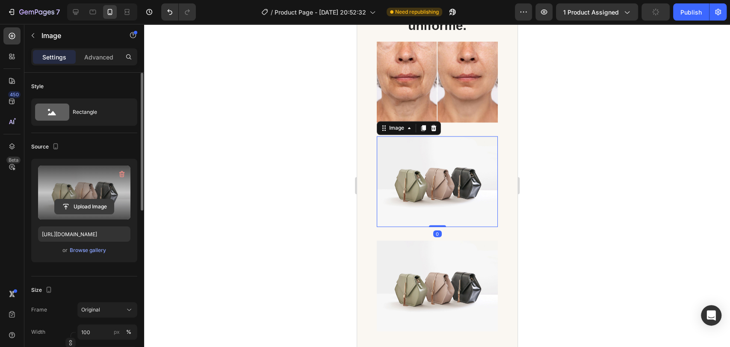
click at [90, 205] on input "file" at bounding box center [84, 206] width 59 height 15
type input "[URL][DOMAIN_NAME]"
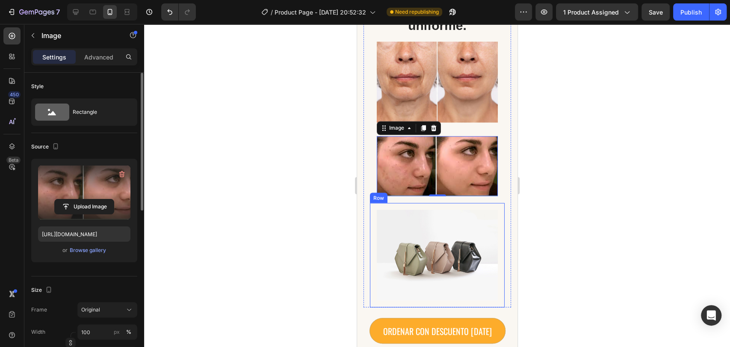
click at [295, 190] on div at bounding box center [437, 185] width 586 height 323
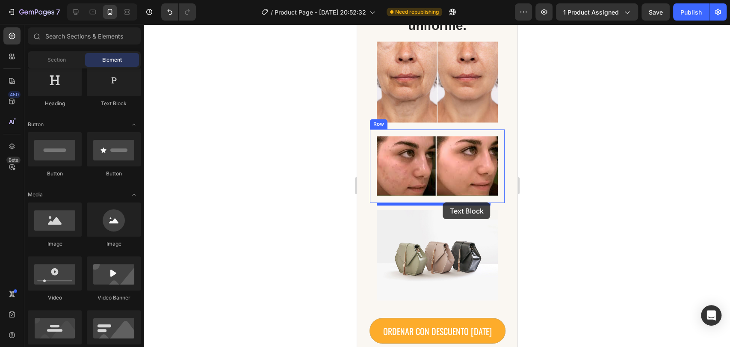
drag, startPoint x: 473, startPoint y: 112, endPoint x: 442, endPoint y: 202, distance: 95.3
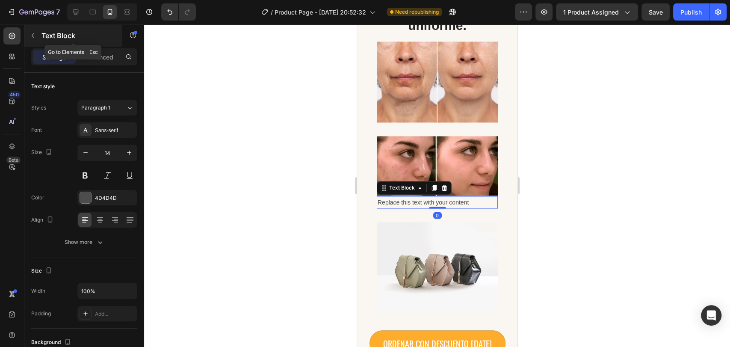
click at [33, 35] on icon "button" at bounding box center [32, 35] width 7 height 7
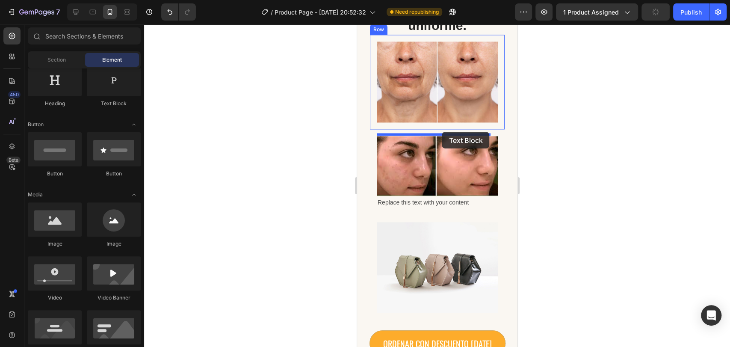
drag, startPoint x: 466, startPoint y: 104, endPoint x: 442, endPoint y: 132, distance: 36.9
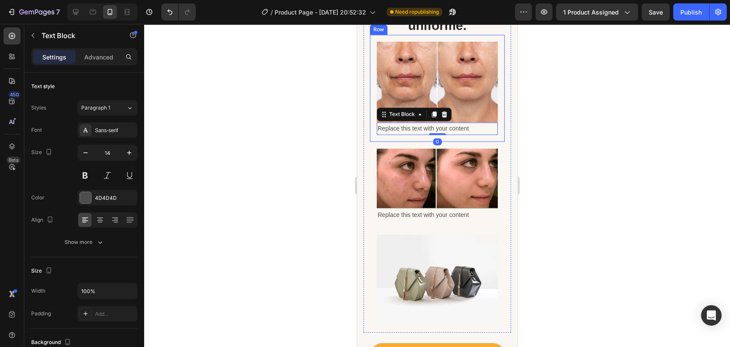
click at [597, 110] on div at bounding box center [437, 185] width 586 height 323
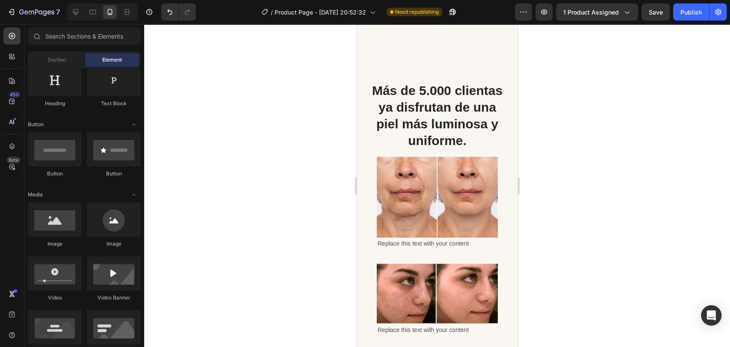
scroll to position [900, 0]
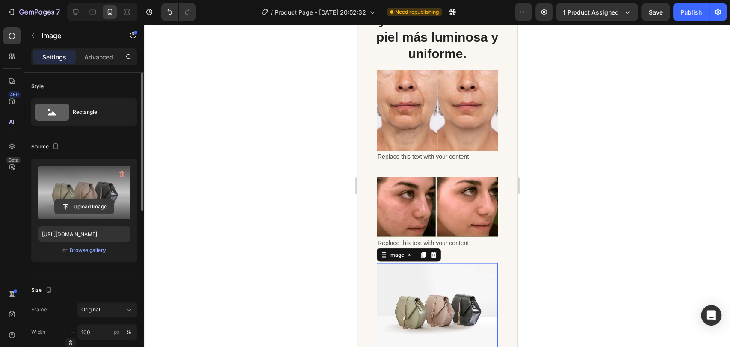
click at [97, 206] on input "file" at bounding box center [84, 206] width 59 height 15
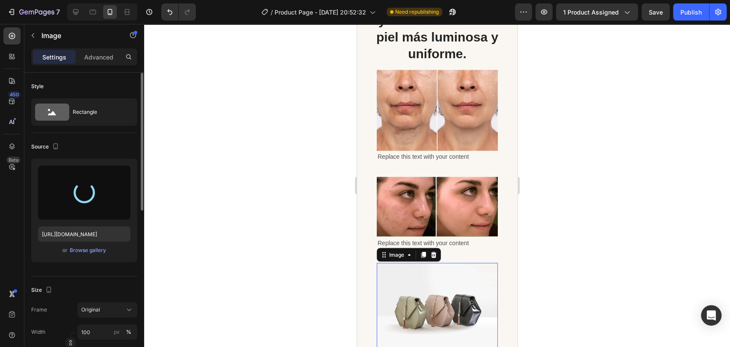
type input "[URL][DOMAIN_NAME]"
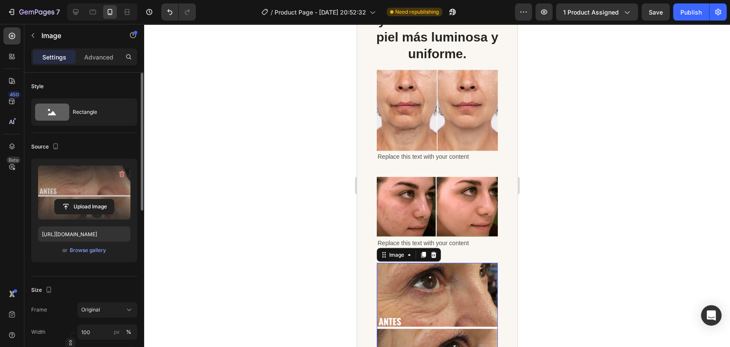
click at [561, 199] on div at bounding box center [437, 185] width 586 height 323
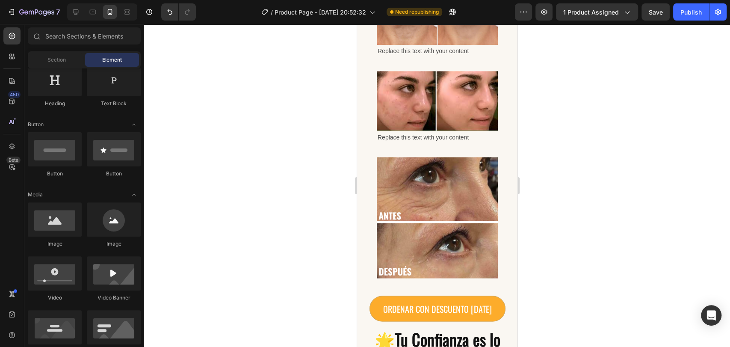
scroll to position [1009, 0]
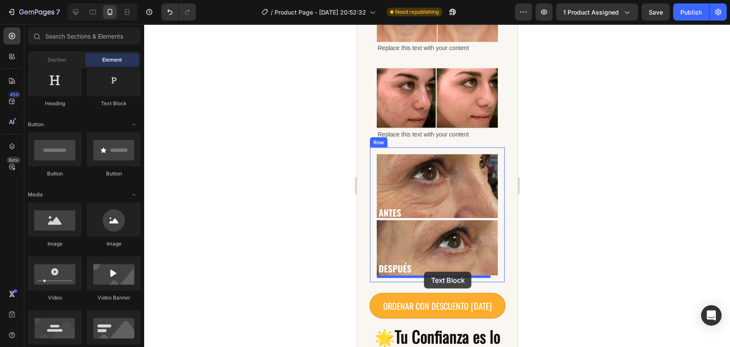
drag, startPoint x: 473, startPoint y: 114, endPoint x: 424, endPoint y: 271, distance: 165.2
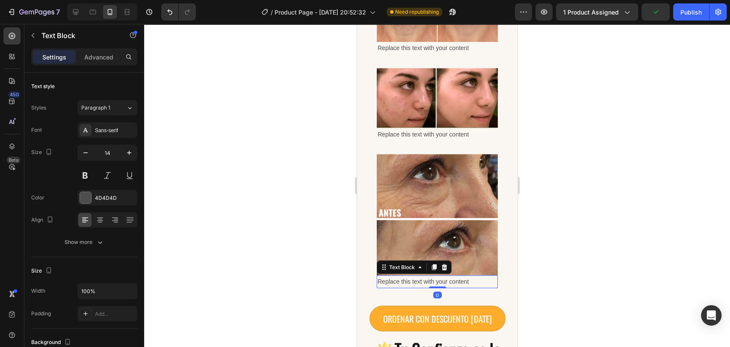
click at [569, 233] on div at bounding box center [437, 185] width 586 height 323
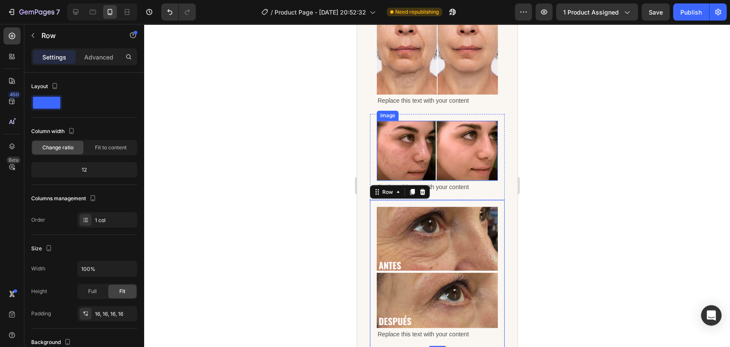
scroll to position [956, 0]
click at [320, 198] on div at bounding box center [437, 185] width 586 height 323
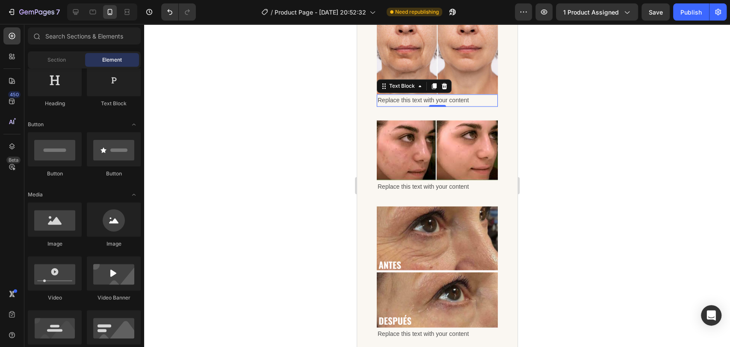
click at [407, 106] on div "Replace this text with your content" at bounding box center [436, 100] width 121 height 12
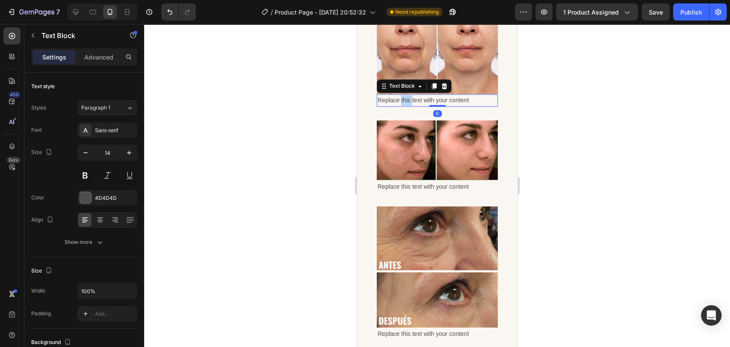
click at [407, 106] on div "Replace this text with your content" at bounding box center [436, 100] width 121 height 12
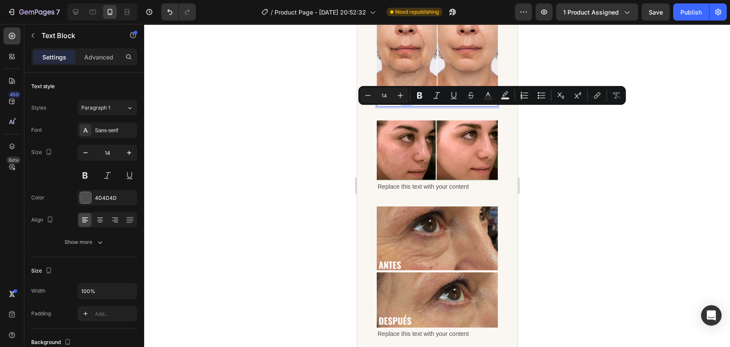
click at [407, 106] on p "Replace this text with your content" at bounding box center [436, 100] width 119 height 11
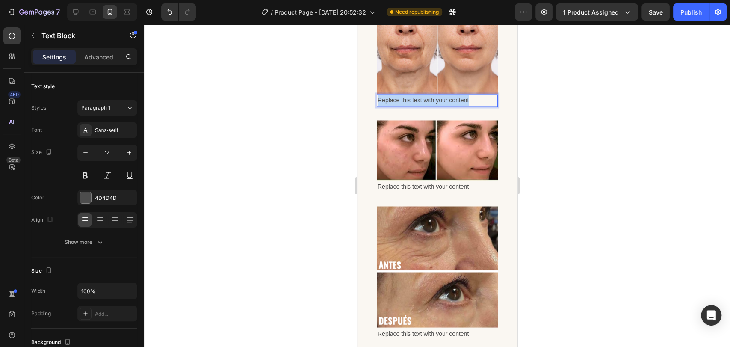
click at [407, 106] on p "Replace this text with your content" at bounding box center [436, 100] width 119 height 11
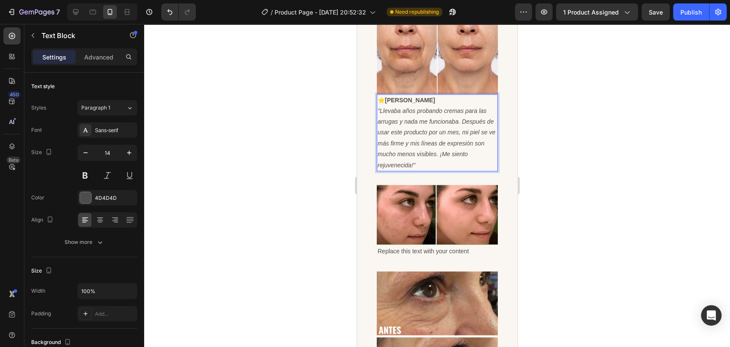
click at [379, 121] on icon ""Llevaba años probando cremas para las arrugas y nada me funcionaba. Después de…" at bounding box center [436, 137] width 118 height 61
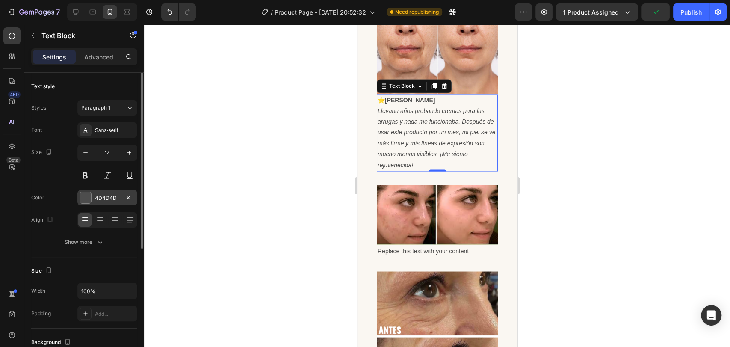
click at [102, 200] on div "4D4D4D" at bounding box center [107, 198] width 25 height 8
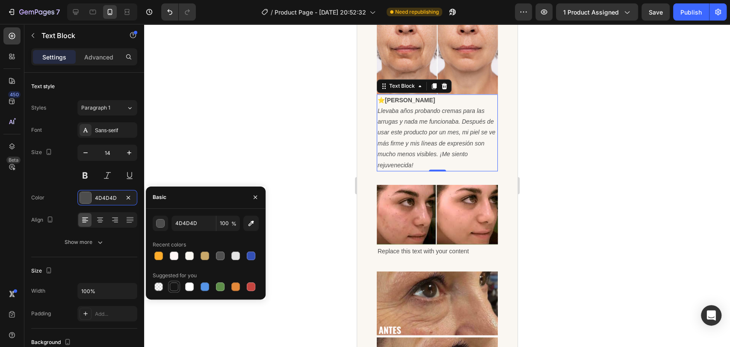
click at [173, 286] on div at bounding box center [174, 286] width 9 height 9
type input "151515"
click at [227, 145] on div at bounding box center [437, 185] width 586 height 323
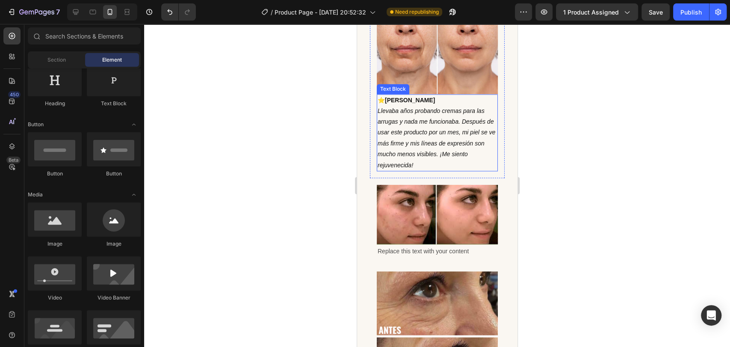
scroll to position [1016, 0]
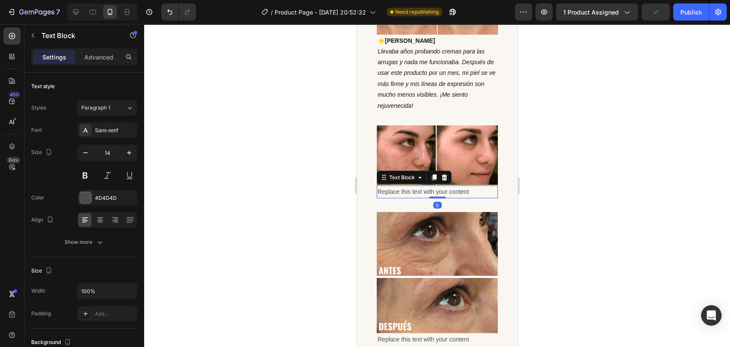
click at [435, 198] on div "Replace this text with your content" at bounding box center [436, 191] width 121 height 12
click at [435, 197] on p "Replace this text with your content" at bounding box center [436, 191] width 119 height 11
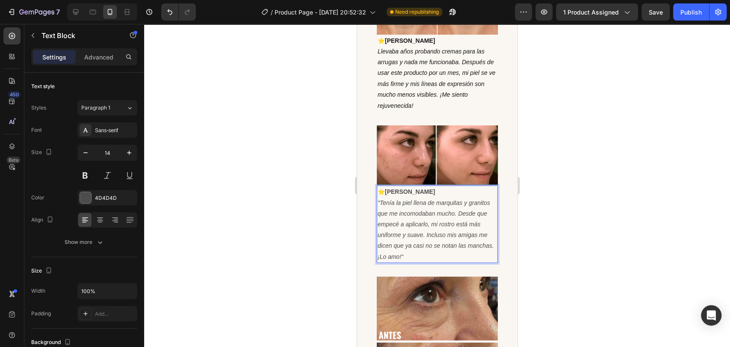
click at [382, 209] on icon ""Tenía la piel llena de marquitas y granitos que me incomodaban mucho. Desde qu…" at bounding box center [435, 229] width 116 height 61
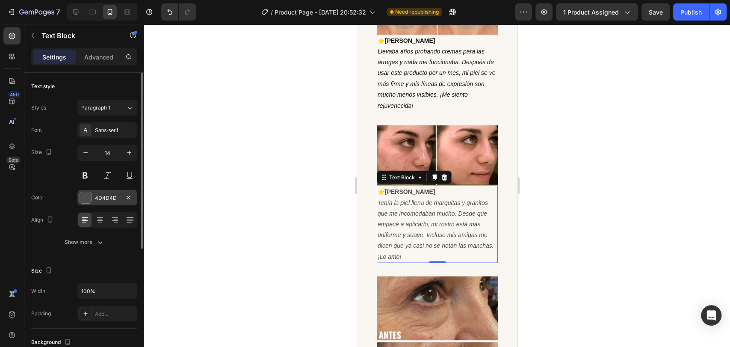
click at [118, 199] on div "4D4D4D" at bounding box center [107, 198] width 25 height 8
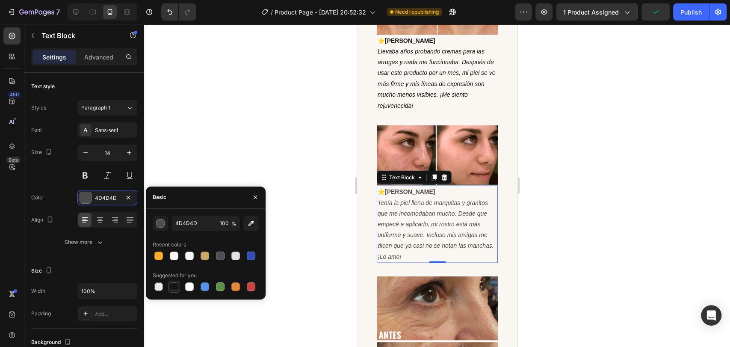
click at [177, 283] on div at bounding box center [174, 286] width 9 height 9
type input "151515"
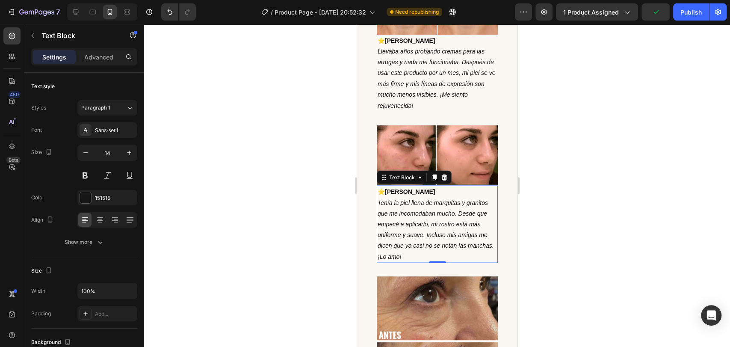
click at [235, 139] on div at bounding box center [437, 185] width 586 height 323
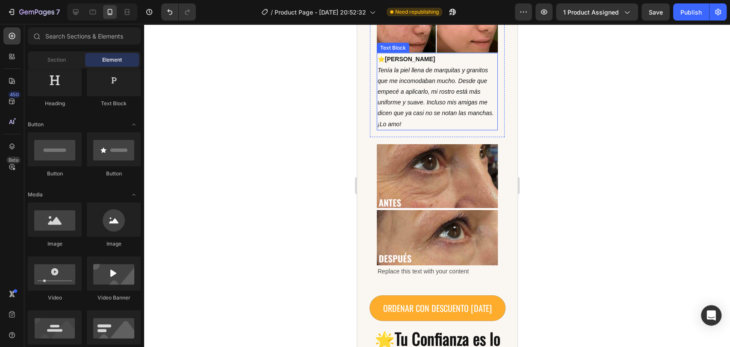
scroll to position [1150, 0]
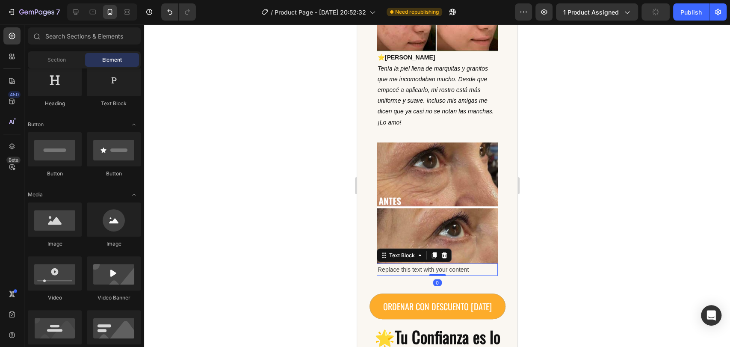
click at [419, 266] on div "Replace this text with your content" at bounding box center [436, 269] width 121 height 12
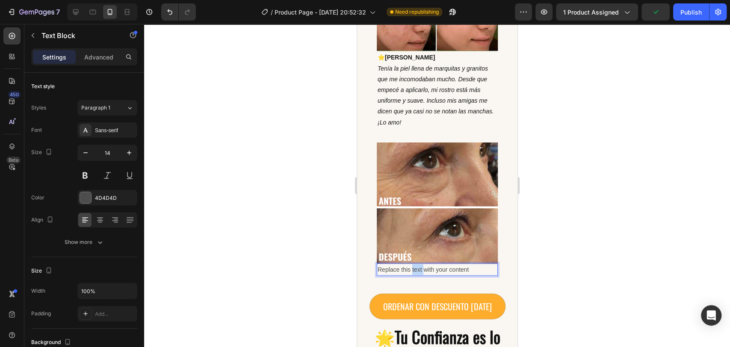
click at [419, 266] on div "Replace this text with your content" at bounding box center [436, 269] width 121 height 12
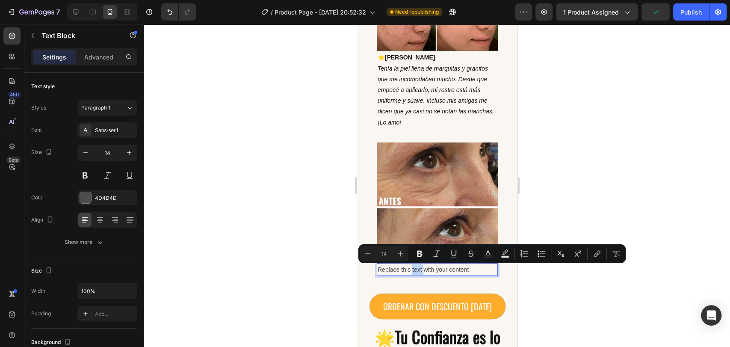
click at [419, 266] on p "Replace this text with your content" at bounding box center [436, 269] width 119 height 11
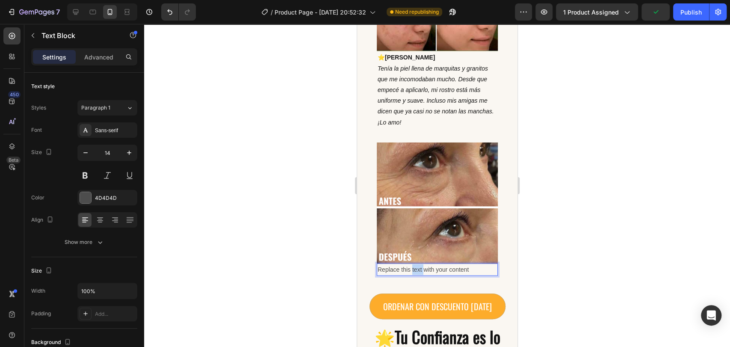
click at [419, 266] on p "Replace this text with your content" at bounding box center [436, 269] width 119 height 11
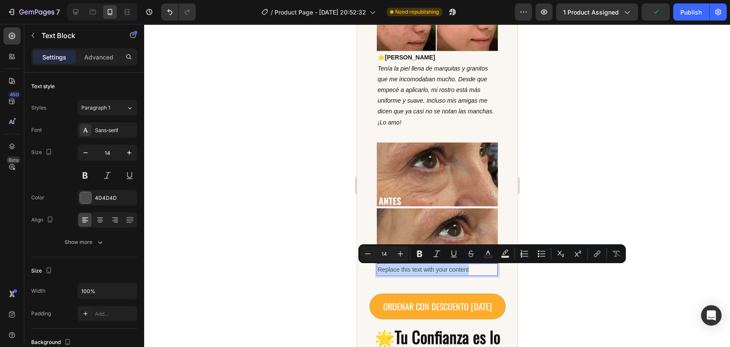
click at [419, 266] on p "Replace this text with your content" at bounding box center [436, 269] width 119 height 11
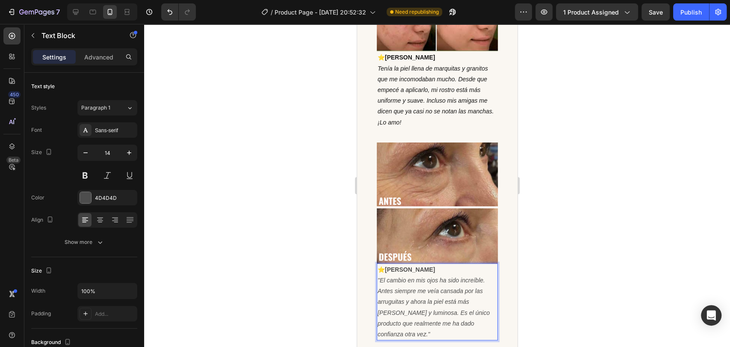
click at [384, 282] on icon ""El cambio en mis ojos ha sido increíble. Antes siempre me veía cansada por las…" at bounding box center [433, 307] width 112 height 61
click at [94, 193] on div "4D4D4D" at bounding box center [107, 197] width 60 height 15
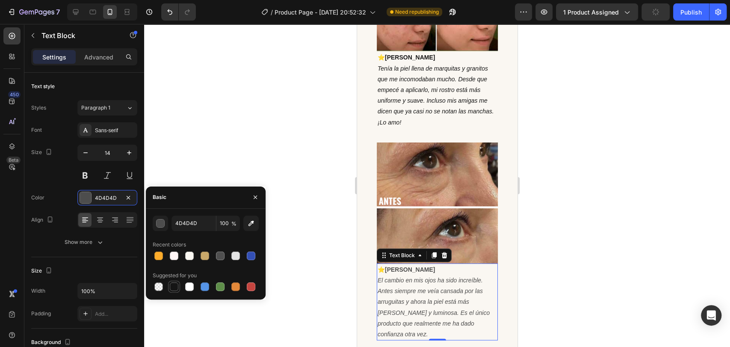
click at [173, 283] on div at bounding box center [174, 286] width 9 height 9
type input "151515"
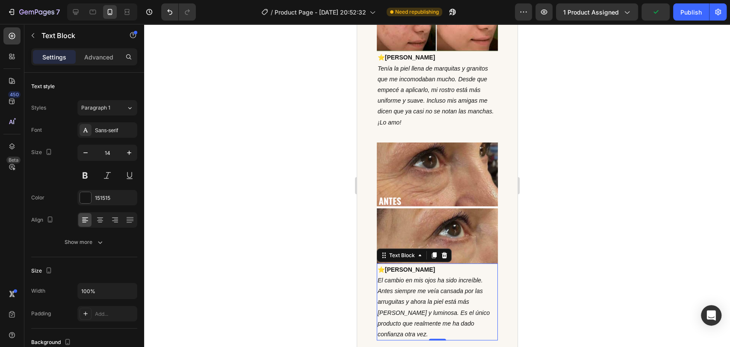
click at [209, 137] on div at bounding box center [437, 185] width 586 height 323
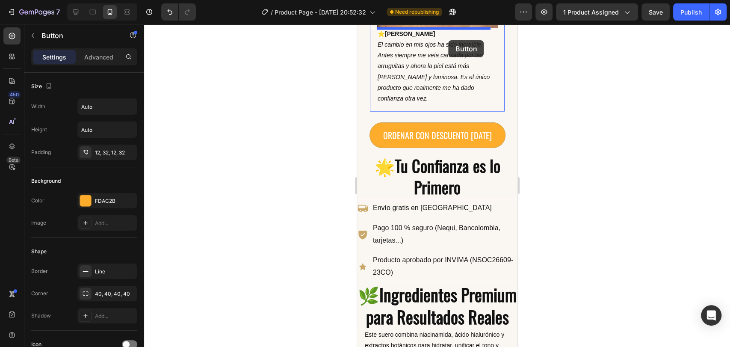
scroll to position [1358, 0]
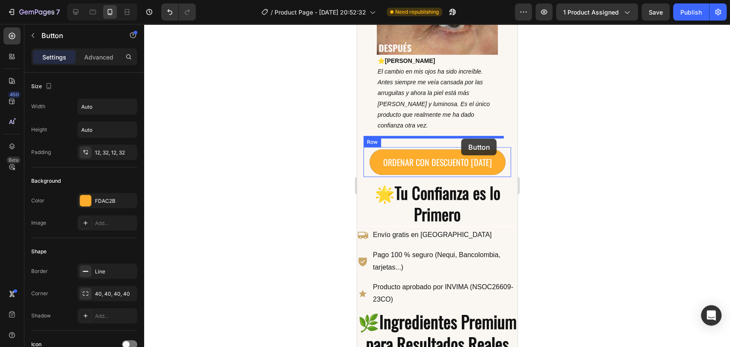
drag, startPoint x: 490, startPoint y: 201, endPoint x: 461, endPoint y: 139, distance: 68.1
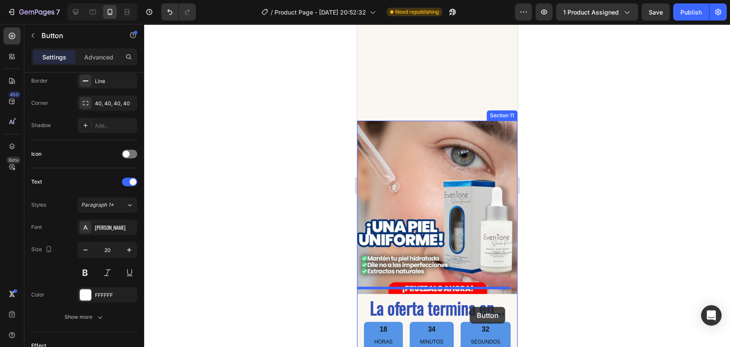
scroll to position [2475, 0]
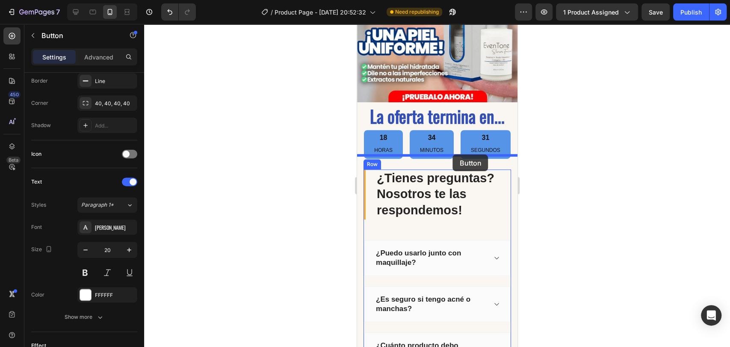
drag, startPoint x: 472, startPoint y: 179, endPoint x: 452, endPoint y: 154, distance: 31.6
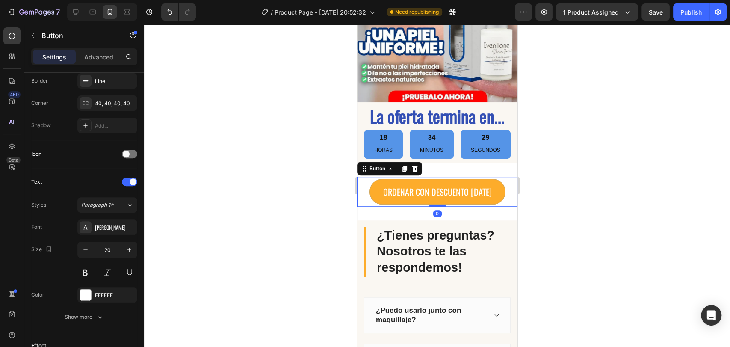
click at [568, 162] on div at bounding box center [437, 185] width 586 height 323
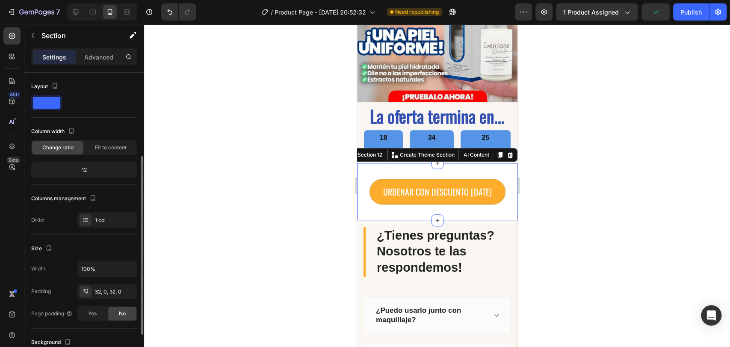
scroll to position [201, 0]
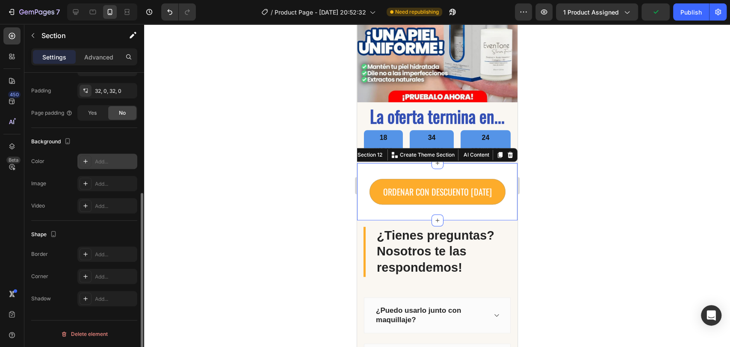
click at [100, 165] on div "Add..." at bounding box center [107, 160] width 60 height 15
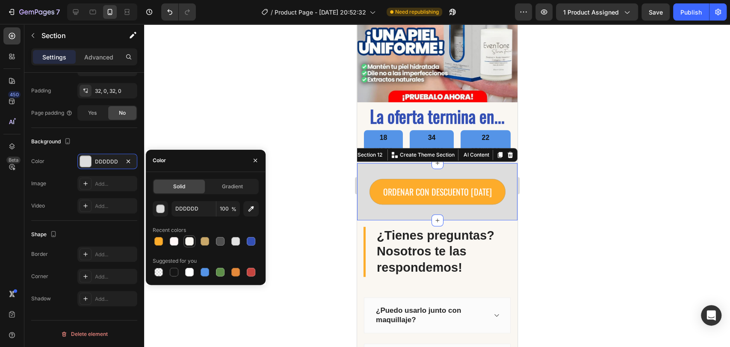
click at [186, 238] on div at bounding box center [189, 241] width 9 height 9
type input "FAF7F2"
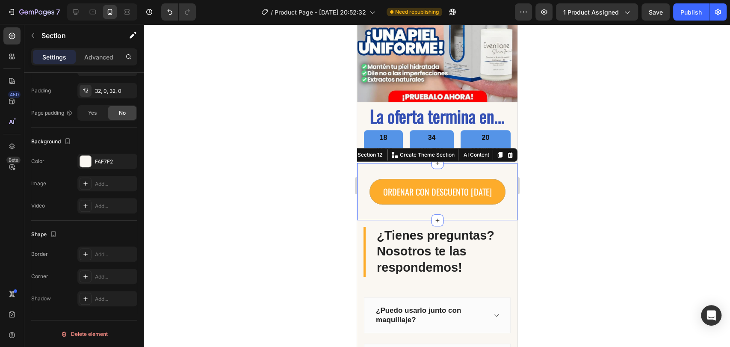
click at [205, 86] on div at bounding box center [437, 185] width 586 height 323
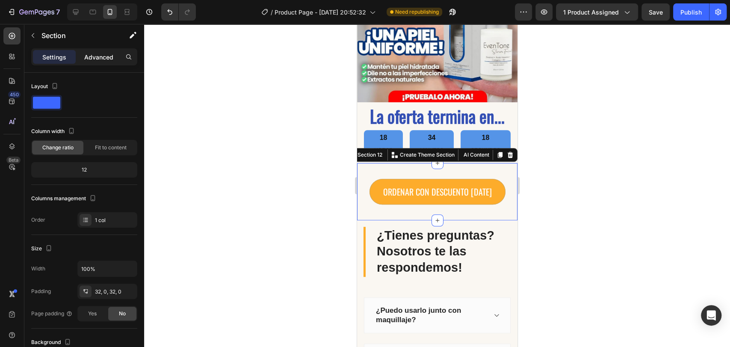
click at [110, 57] on p "Advanced" at bounding box center [98, 57] width 29 height 9
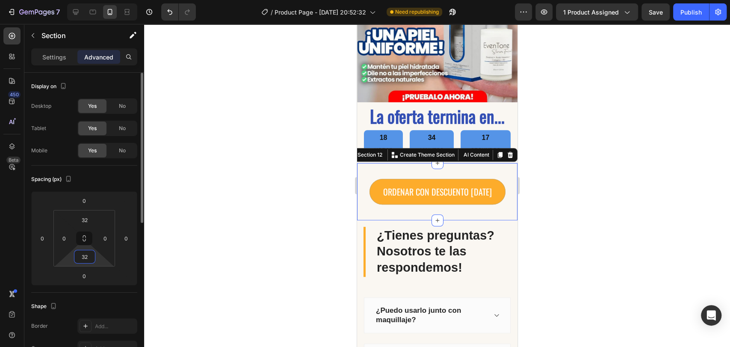
click at [89, 257] on input "32" at bounding box center [84, 256] width 17 height 13
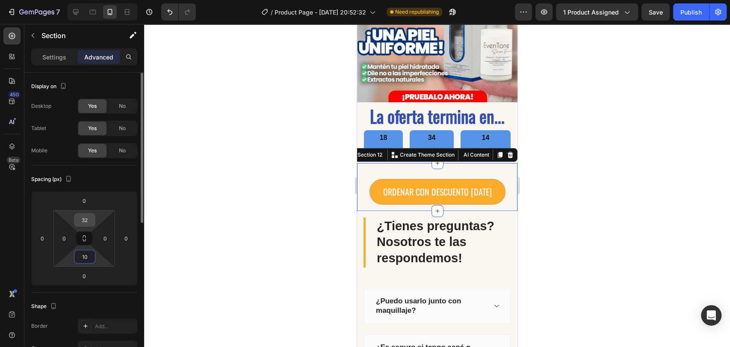
type input "10"
click at [86, 216] on input "32" at bounding box center [84, 219] width 17 height 13
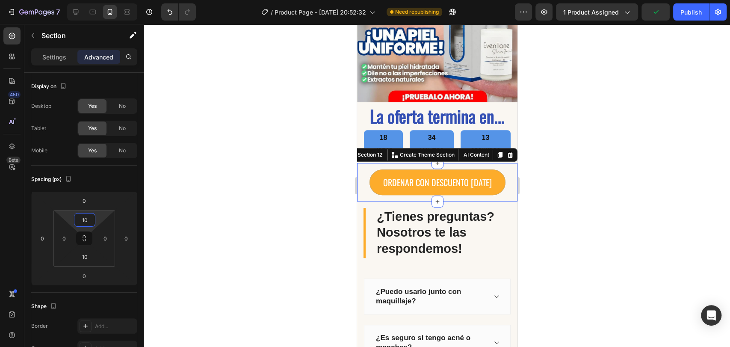
type input "10"
click at [223, 199] on div at bounding box center [437, 185] width 586 height 323
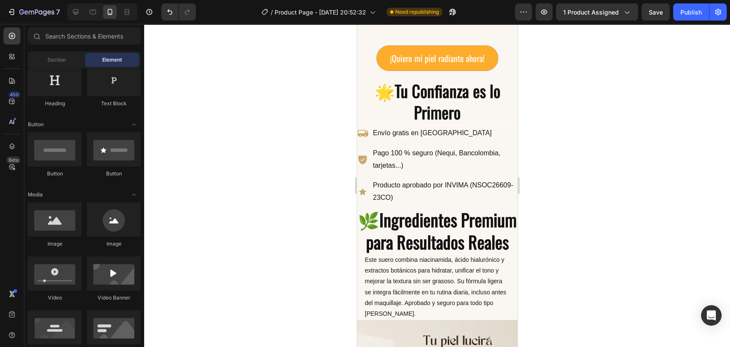
scroll to position [1389, 0]
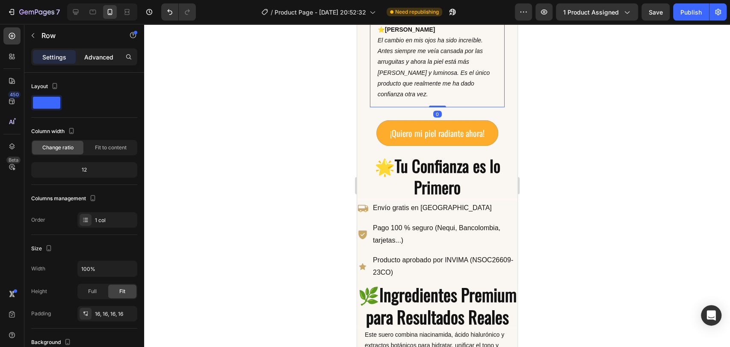
drag, startPoint x: 102, startPoint y: 67, endPoint x: 100, endPoint y: 58, distance: 9.3
click at [100, 58] on div "Settings Advanced" at bounding box center [84, 60] width 120 height 24
click at [100, 58] on p "Advanced" at bounding box center [98, 57] width 29 height 9
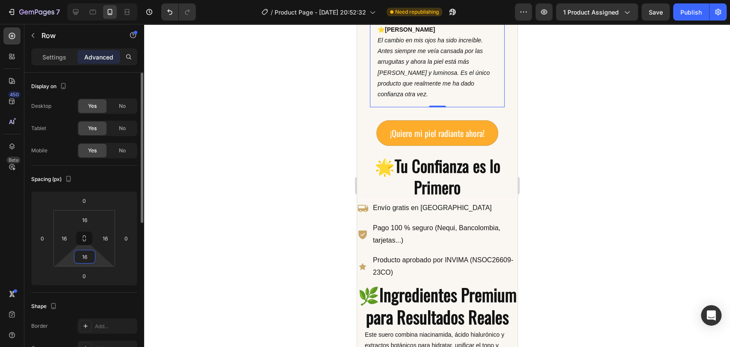
click at [86, 254] on input "16" at bounding box center [84, 256] width 17 height 13
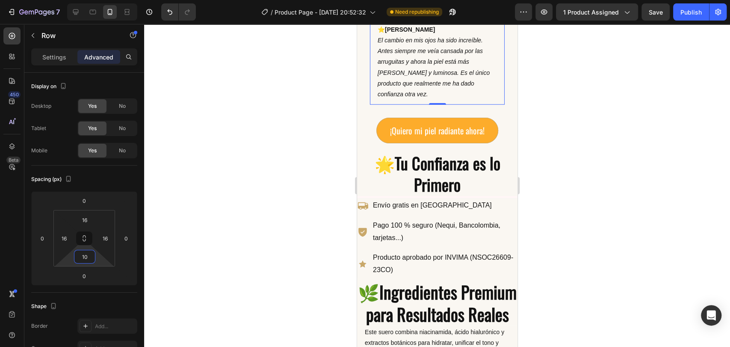
type input "10"
click at [263, 253] on div at bounding box center [437, 185] width 586 height 323
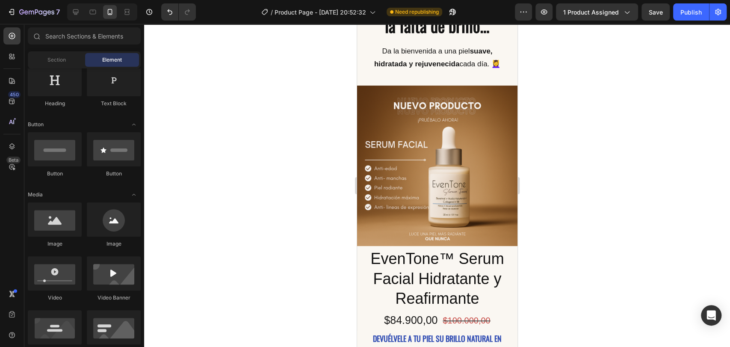
scroll to position [0, 0]
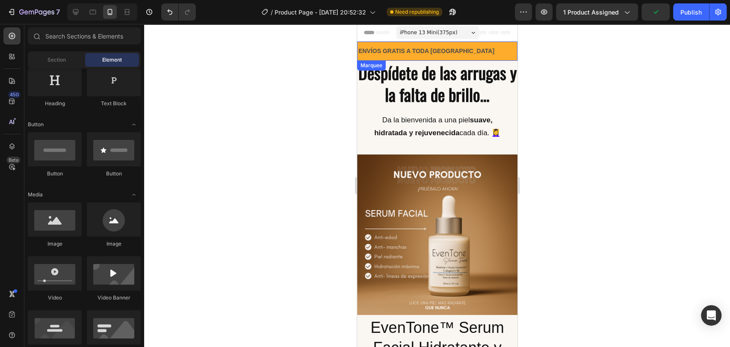
click at [467, 54] on div "ENVÍOS GRATIS A TODA [GEOGRAPHIC_DATA] Text Block" at bounding box center [438, 50] width 163 height 19
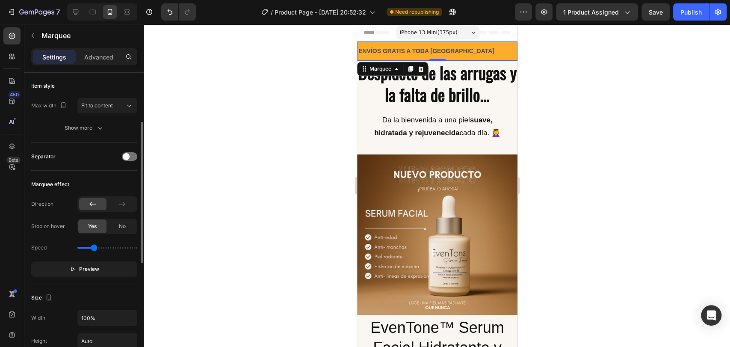
scroll to position [103, 0]
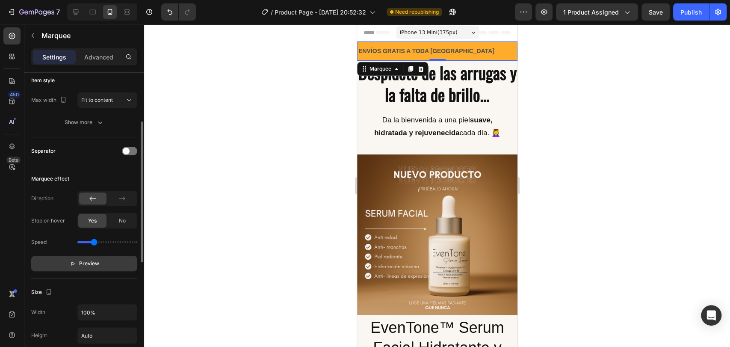
click at [77, 263] on p "Preview" at bounding box center [84, 263] width 29 height 9
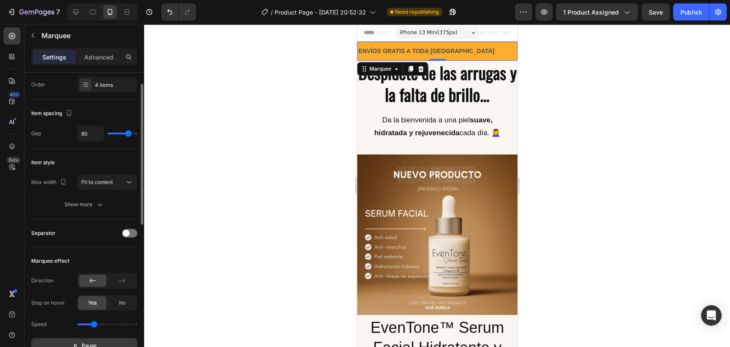
scroll to position [21, 0]
click at [606, 83] on div at bounding box center [437, 185] width 586 height 323
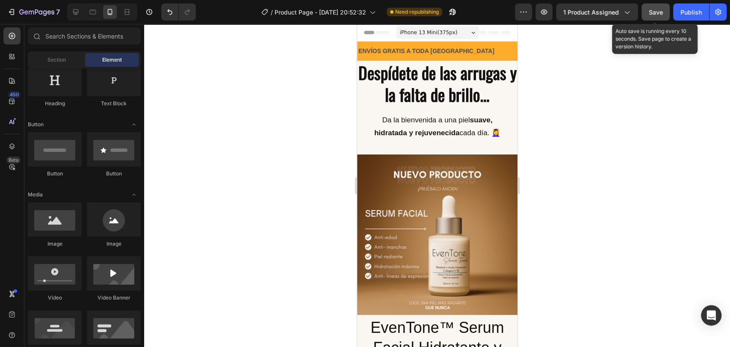
click at [658, 13] on span "Save" at bounding box center [656, 12] width 14 height 7
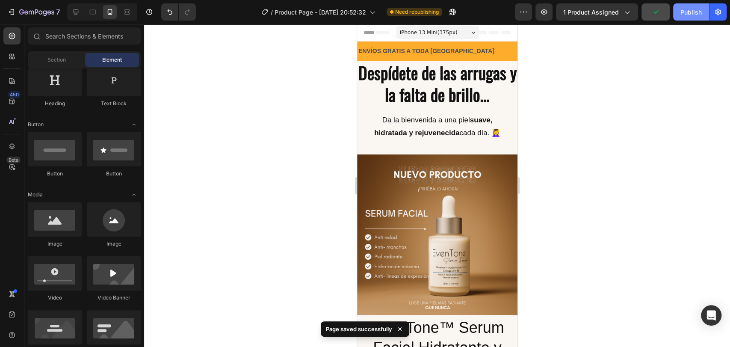
click at [687, 9] on div "Publish" at bounding box center [690, 12] width 21 height 9
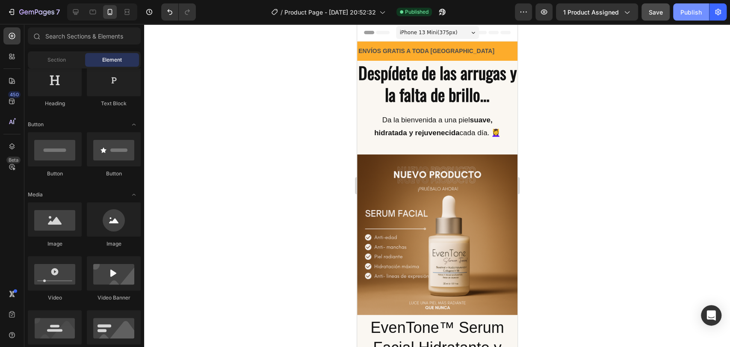
click at [673, 3] on button "Publish" at bounding box center [691, 11] width 36 height 17
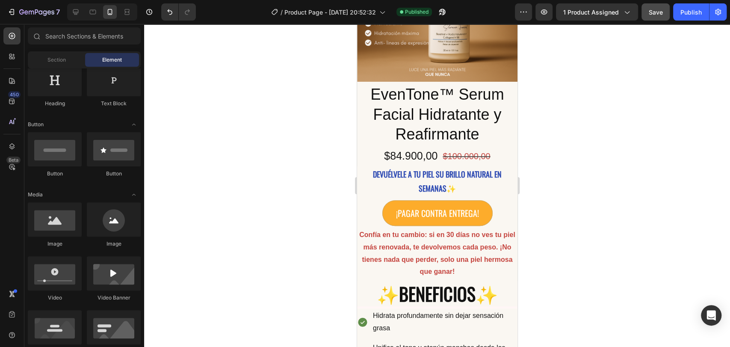
scroll to position [233, 0]
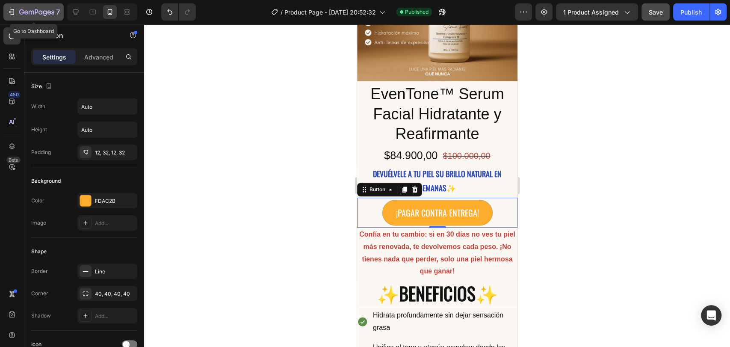
click at [21, 15] on icon "button" at bounding box center [36, 12] width 35 height 7
